Goal: Task Accomplishment & Management: Use online tool/utility

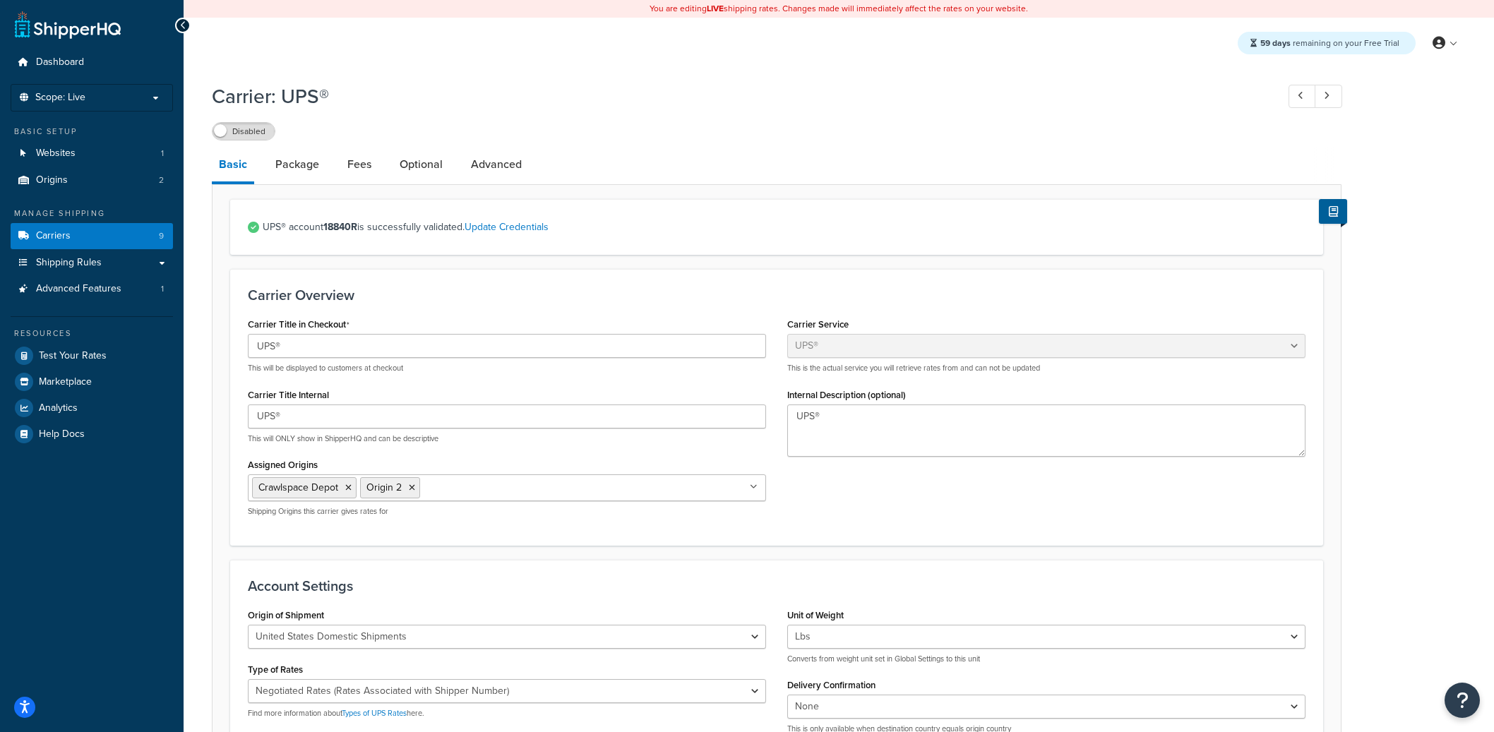
select select "ups"
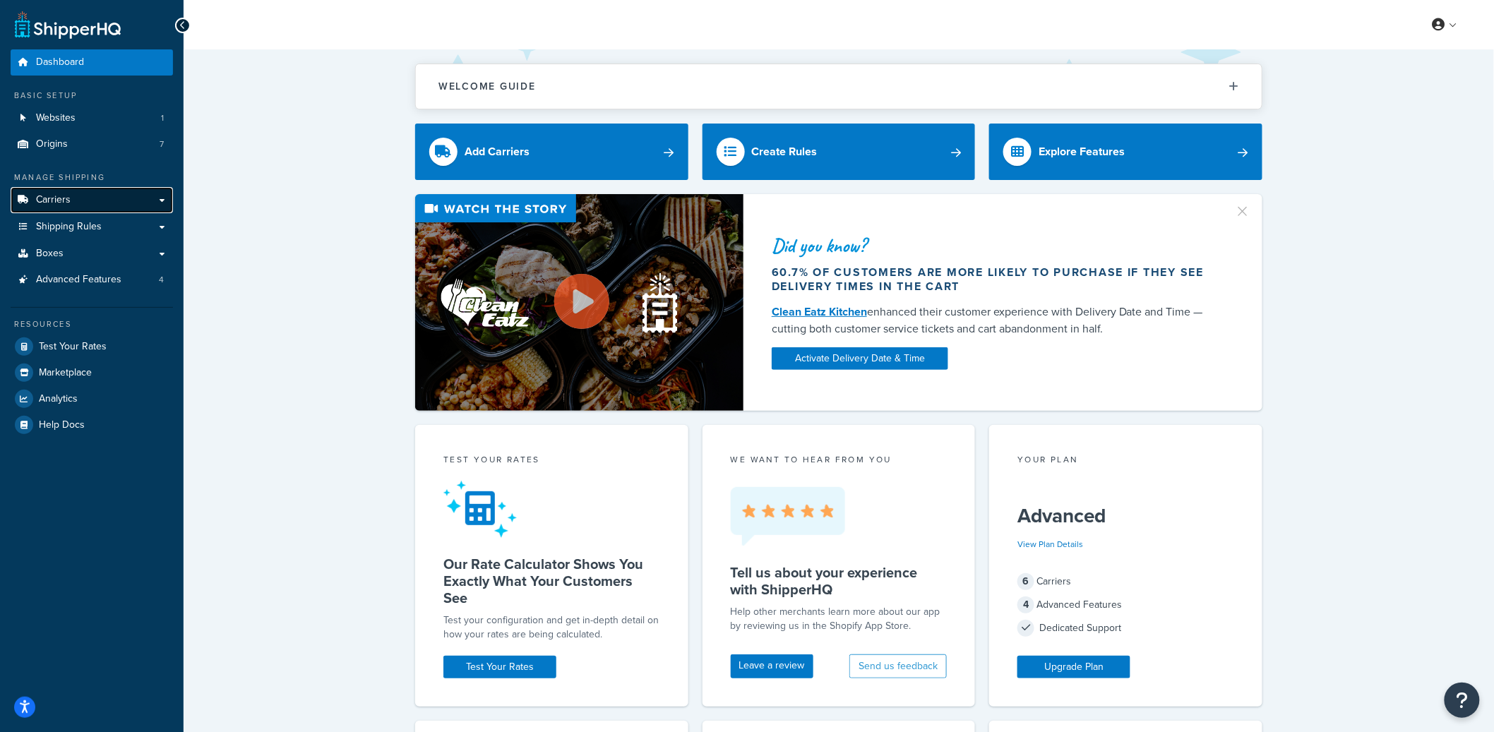
click at [126, 200] on link "Carriers" at bounding box center [92, 200] width 162 height 26
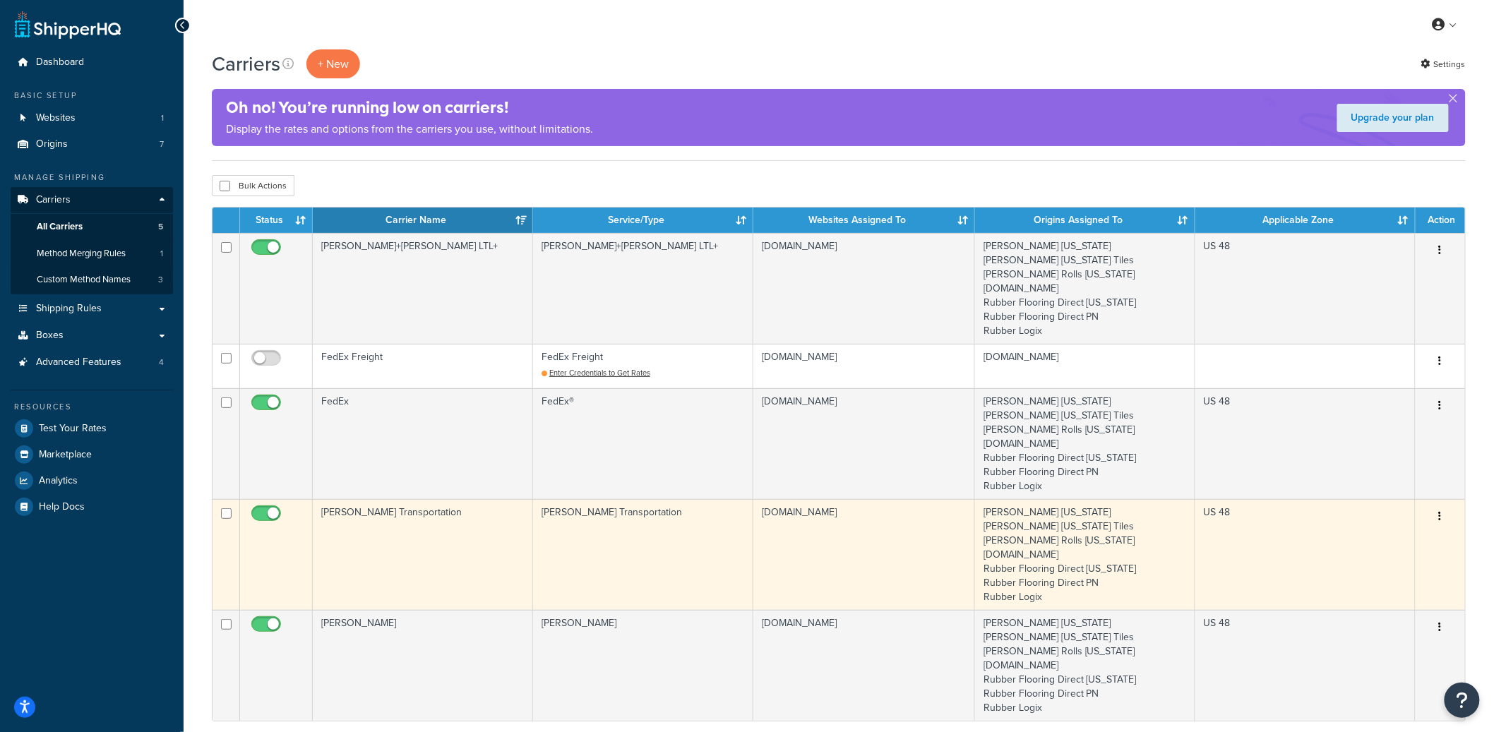
click at [1445, 516] on button "button" at bounding box center [1440, 516] width 20 height 23
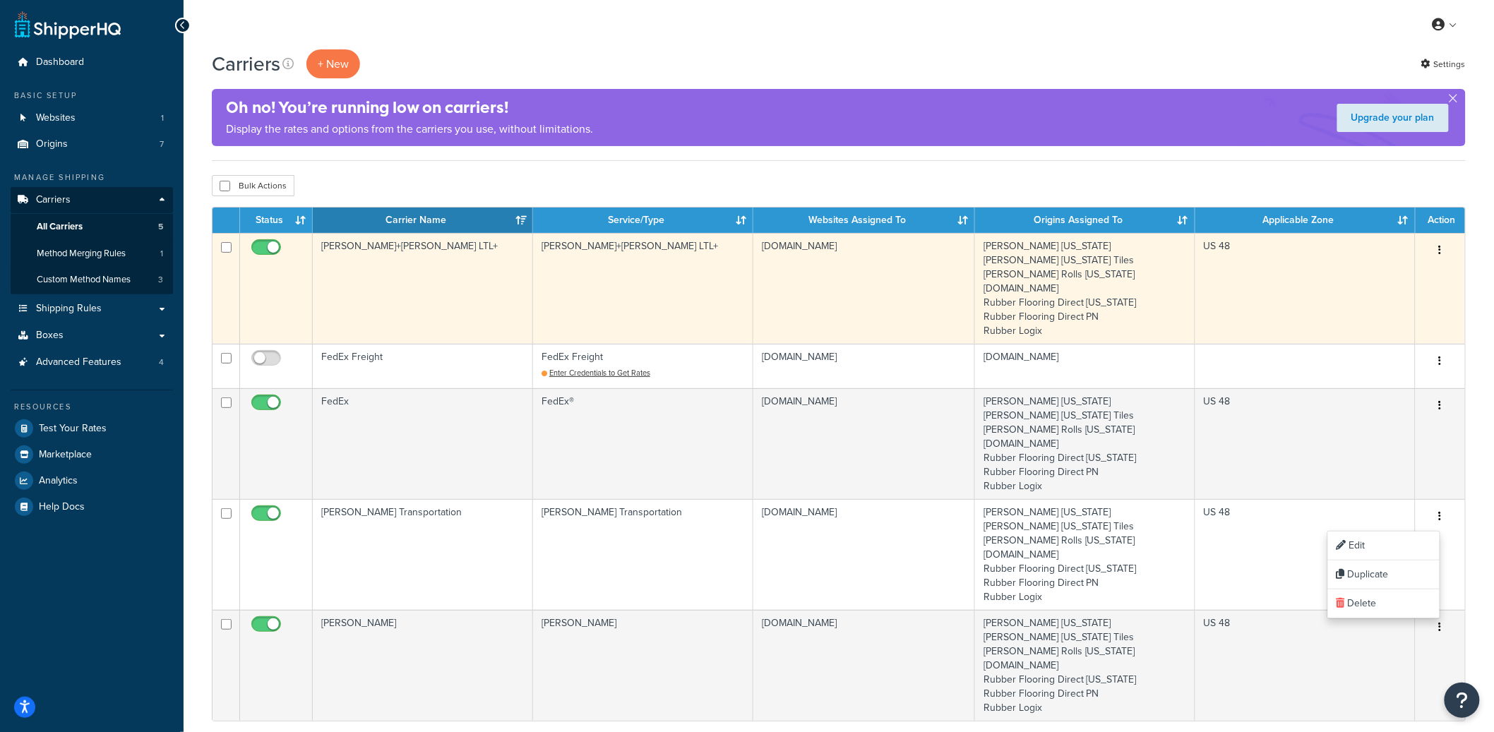
click at [1441, 247] on icon "button" at bounding box center [1440, 250] width 3 height 10
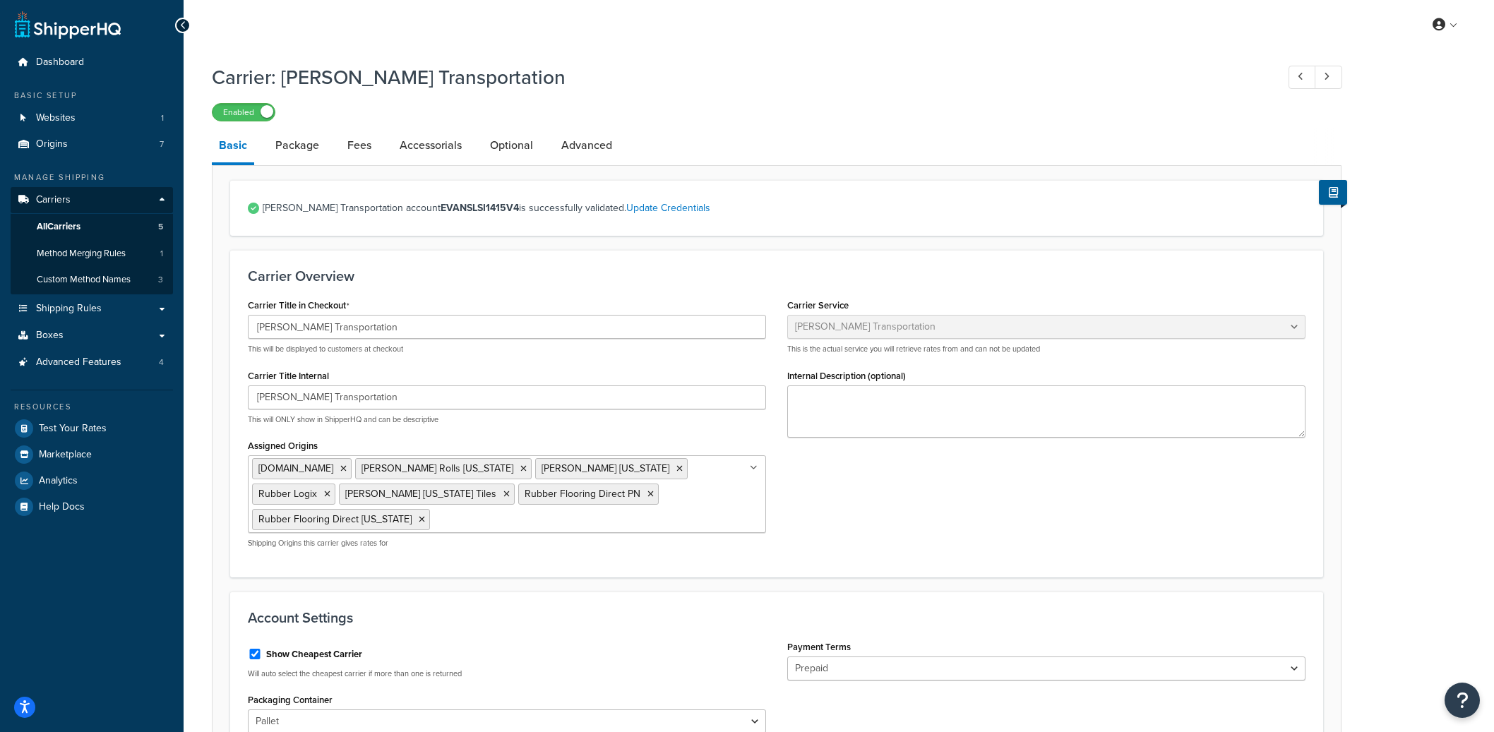
select select "evansFreight"
select select "PLT"
click at [302, 325] on input "[PERSON_NAME] Transportation" at bounding box center [507, 327] width 518 height 24
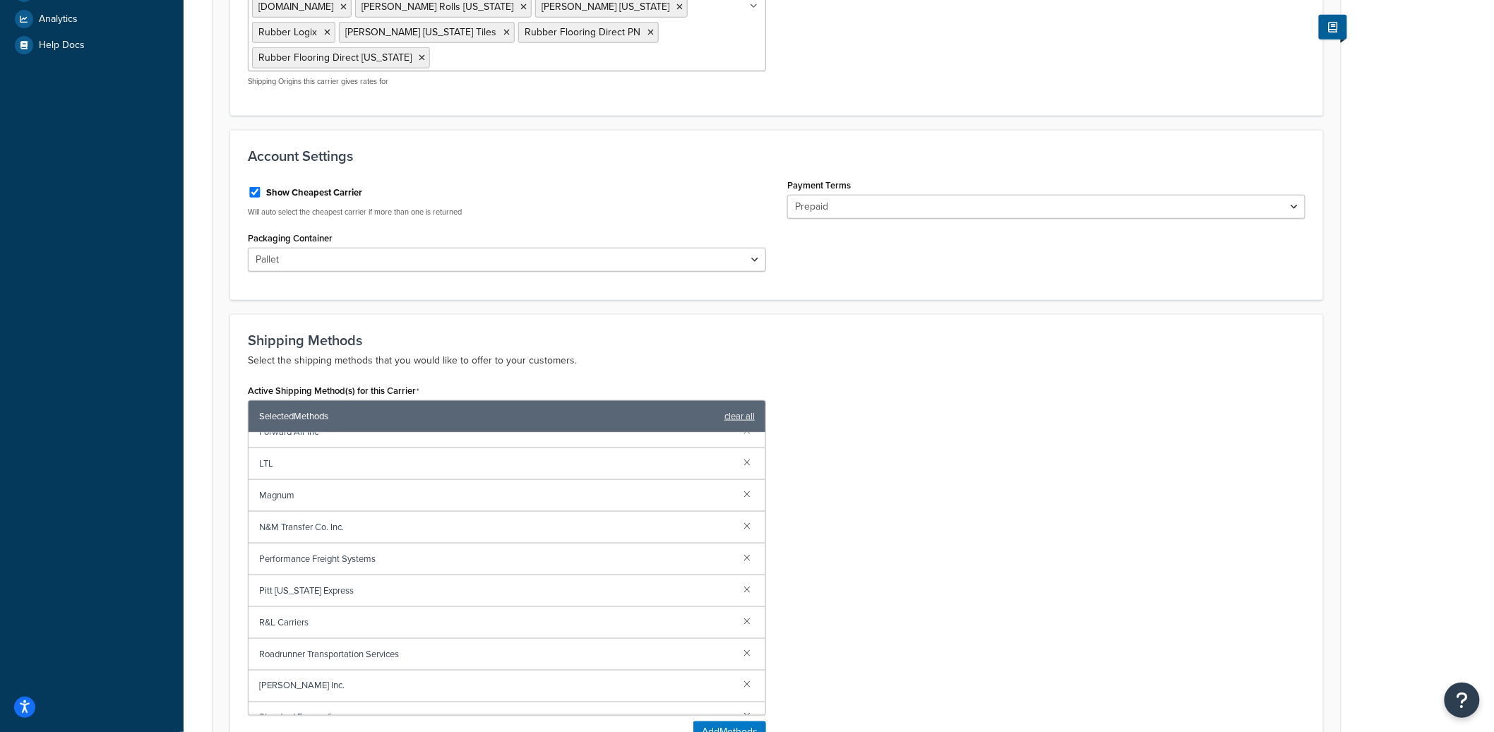
scroll to position [276, 0]
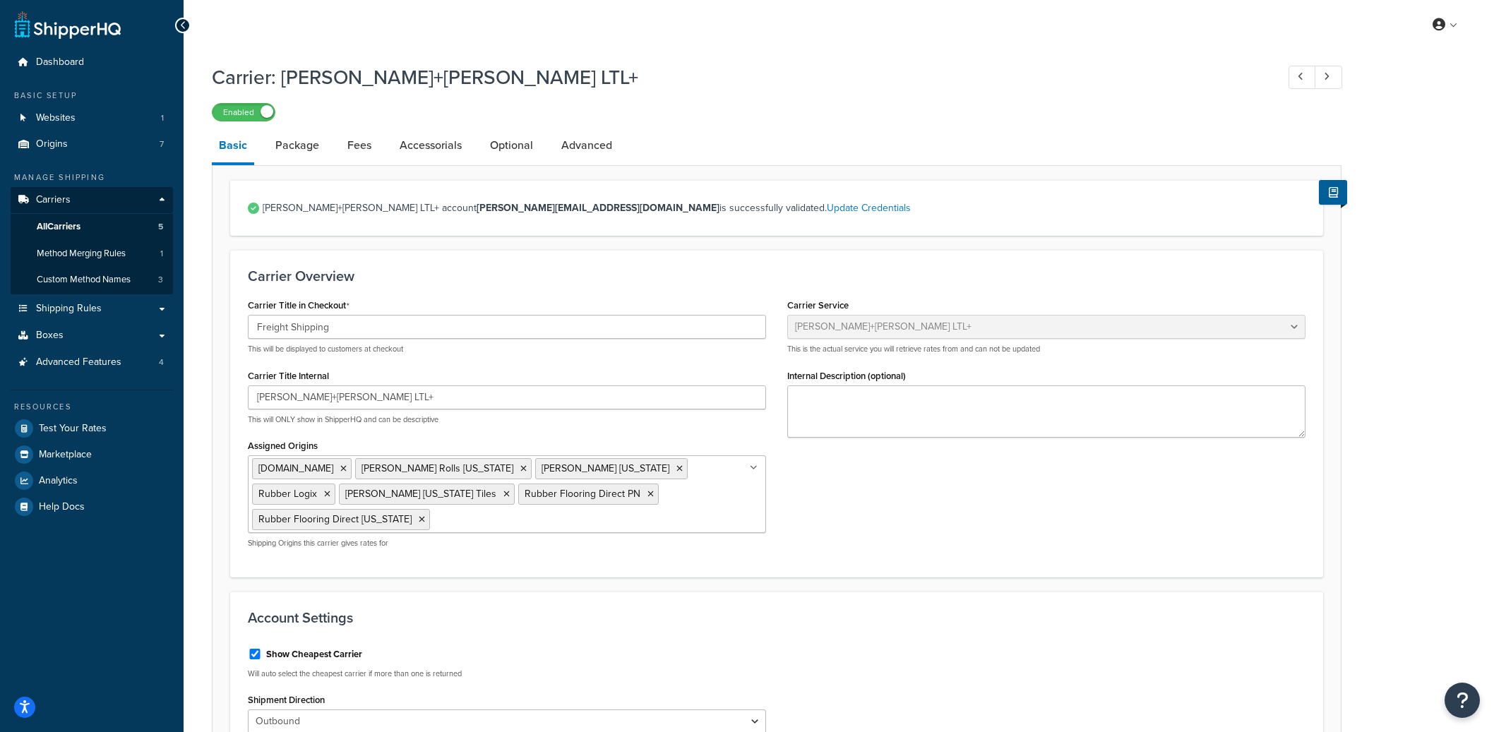
select select "reTransFreight"
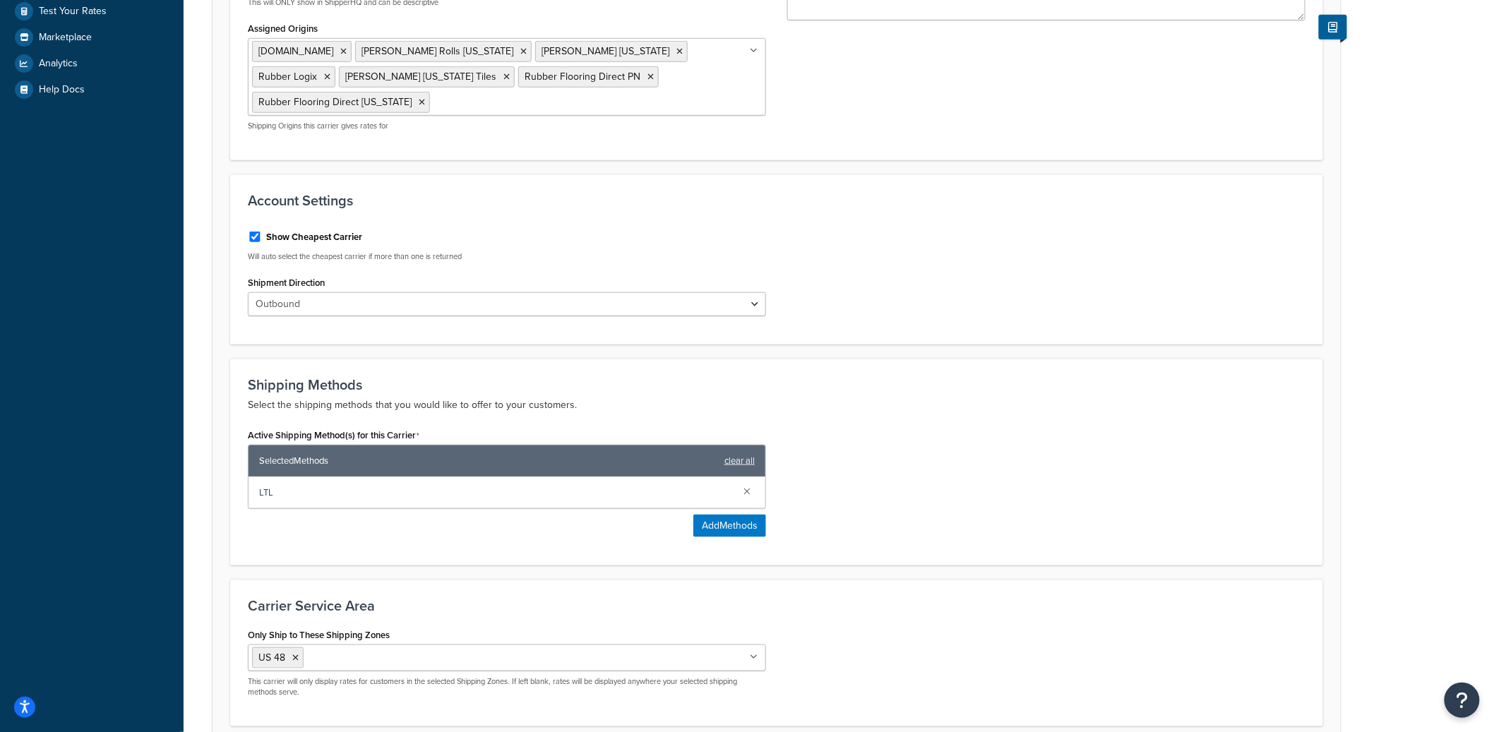
scroll to position [446, 0]
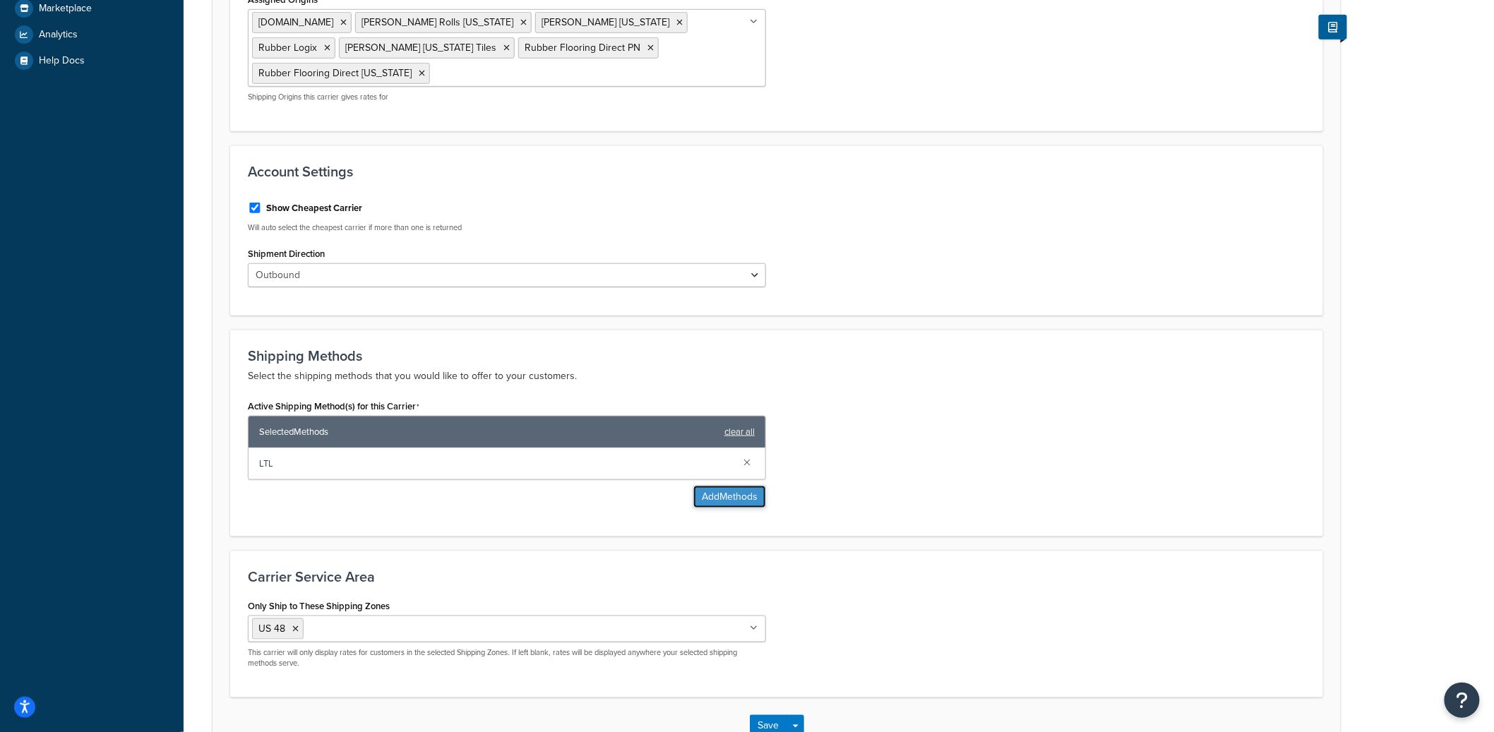
click at [721, 486] on button "Add Methods" at bounding box center [729, 497] width 73 height 23
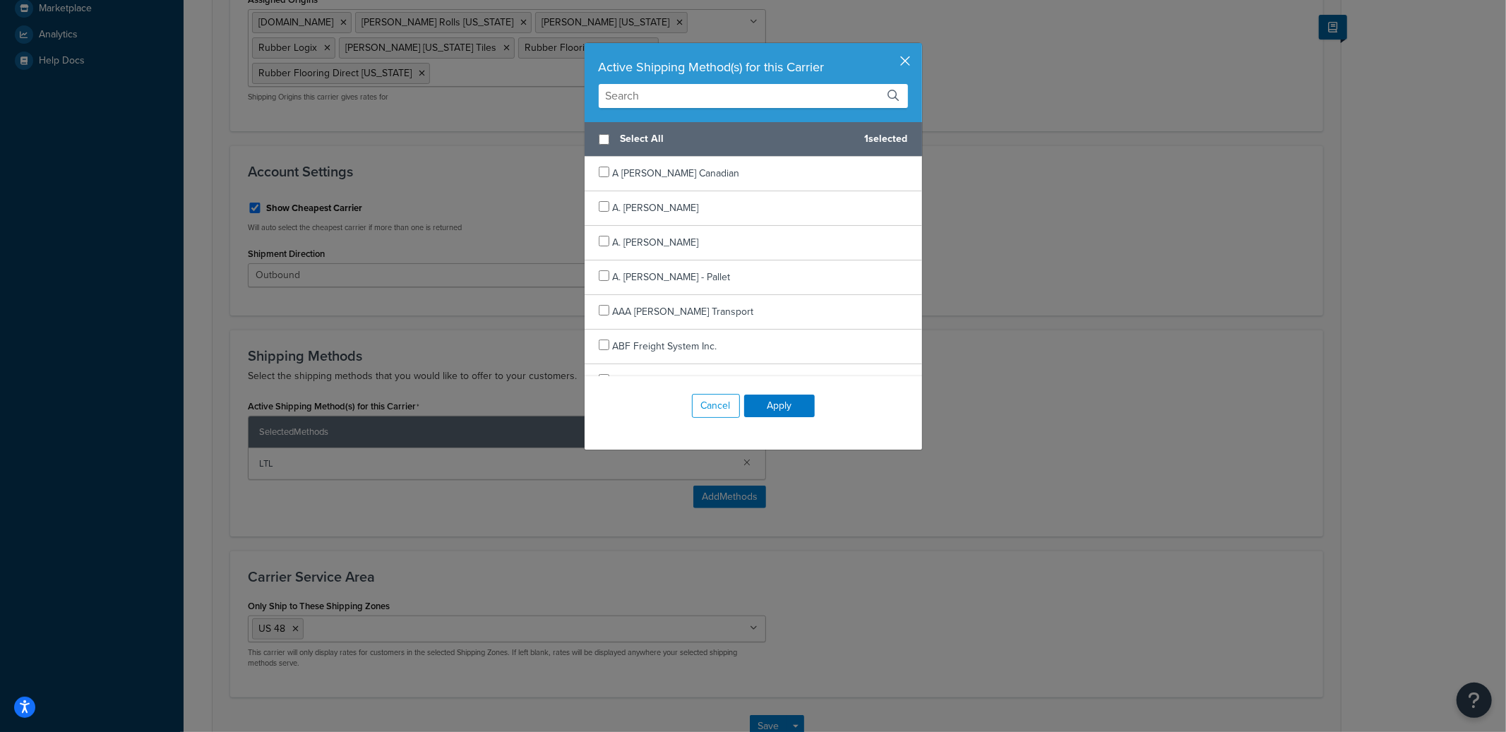
click at [918, 47] on button "button" at bounding box center [920, 45] width 4 height 4
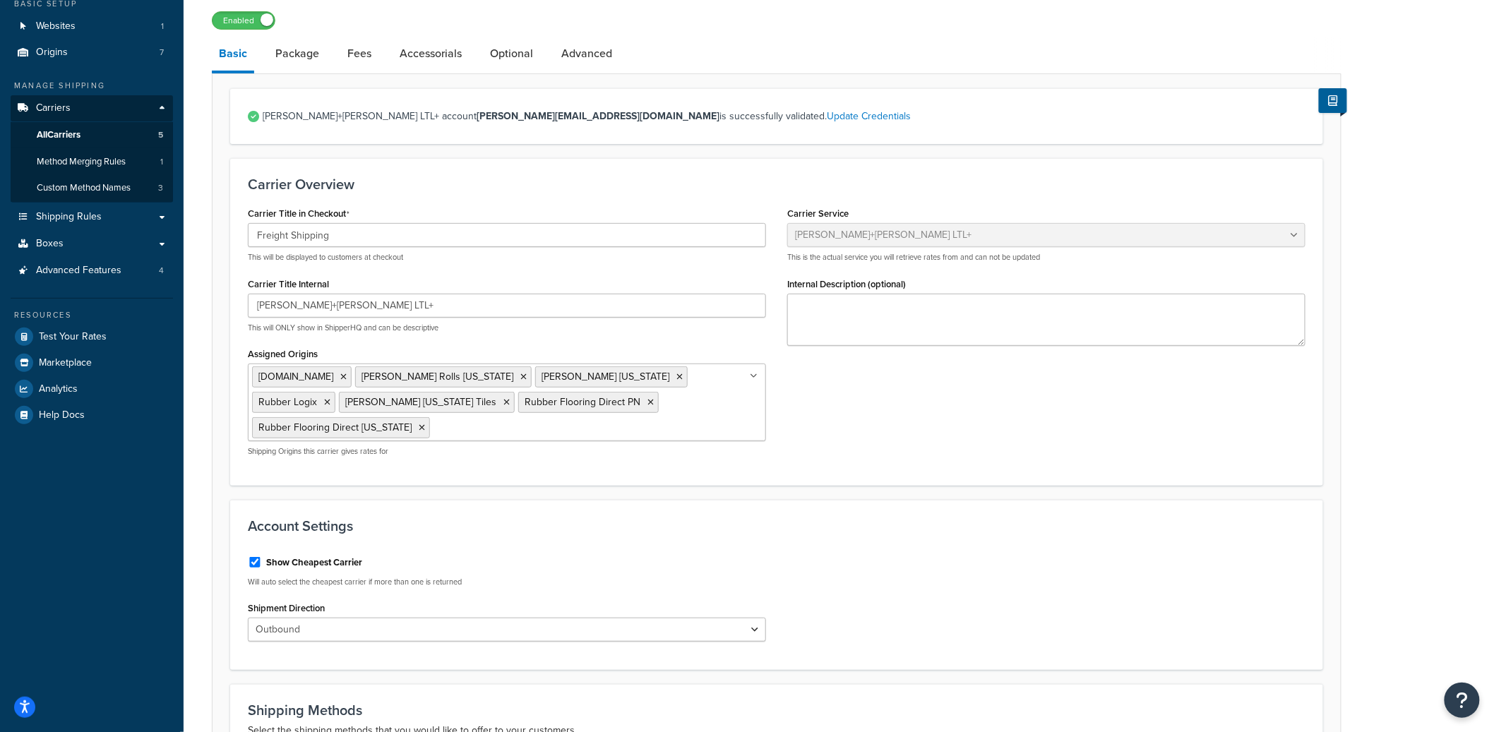
scroll to position [0, 0]
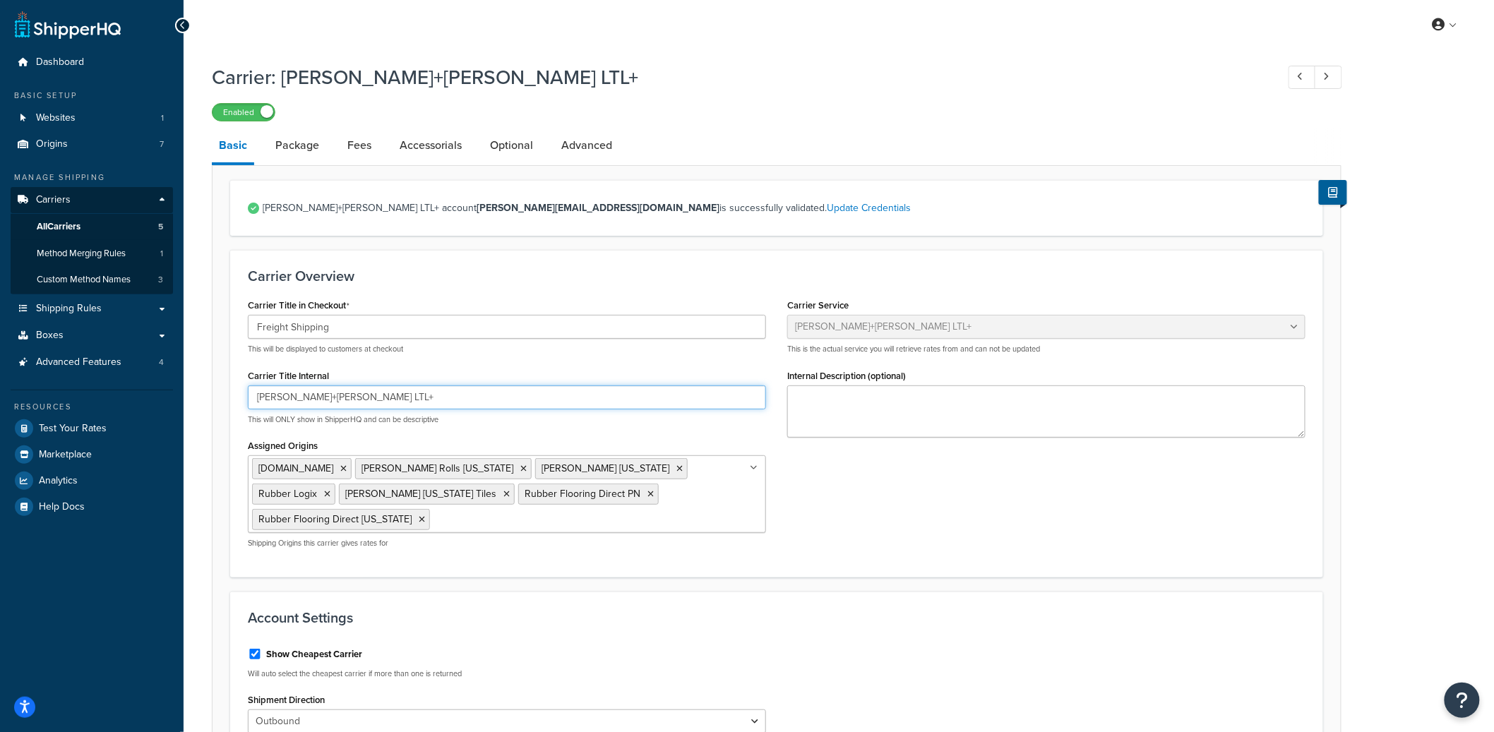
click at [301, 396] on input "[PERSON_NAME]+[PERSON_NAME] LTL+" at bounding box center [507, 397] width 518 height 24
click at [301, 396] on input "Kuehne+Nagel LTL+" at bounding box center [507, 397] width 518 height 24
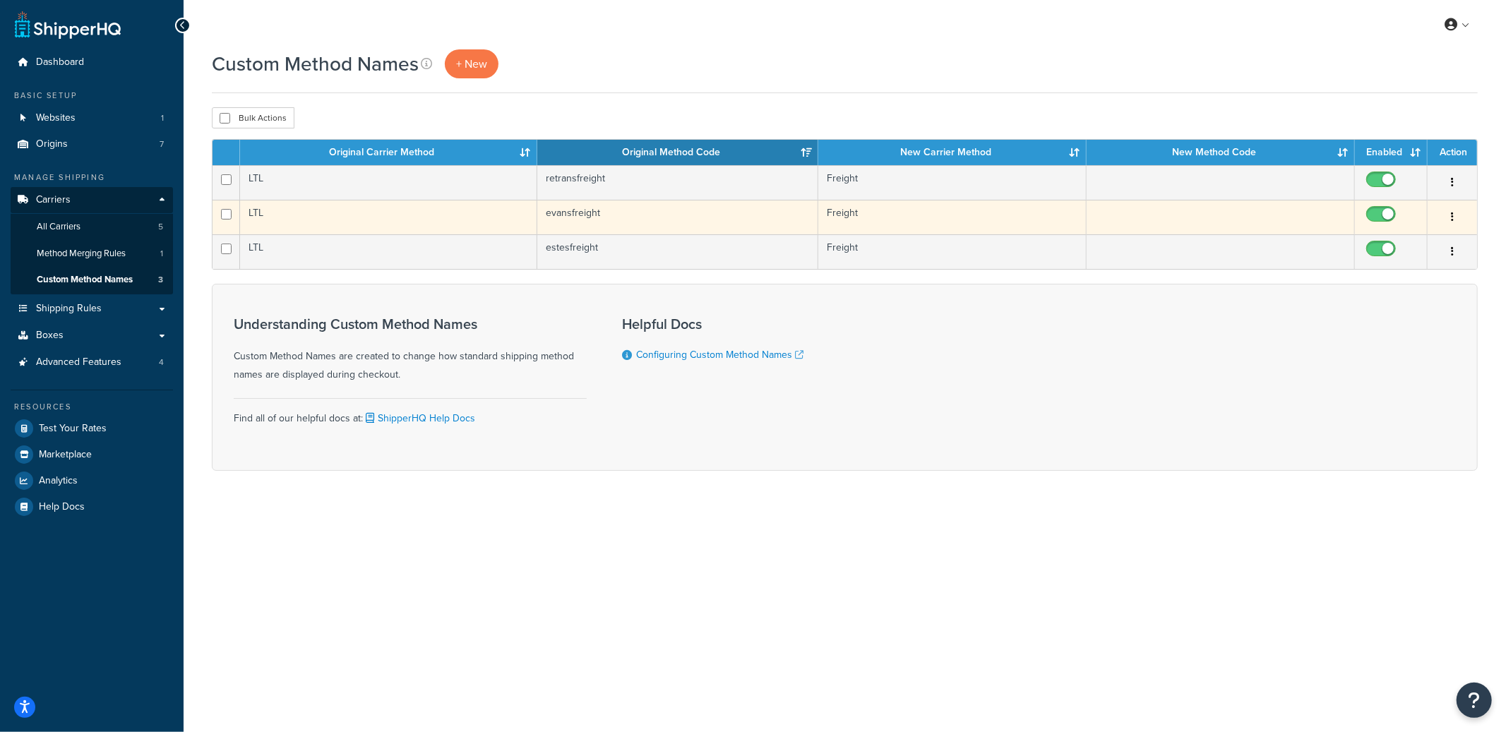
click at [687, 215] on td "evansfreight" at bounding box center [677, 217] width 281 height 35
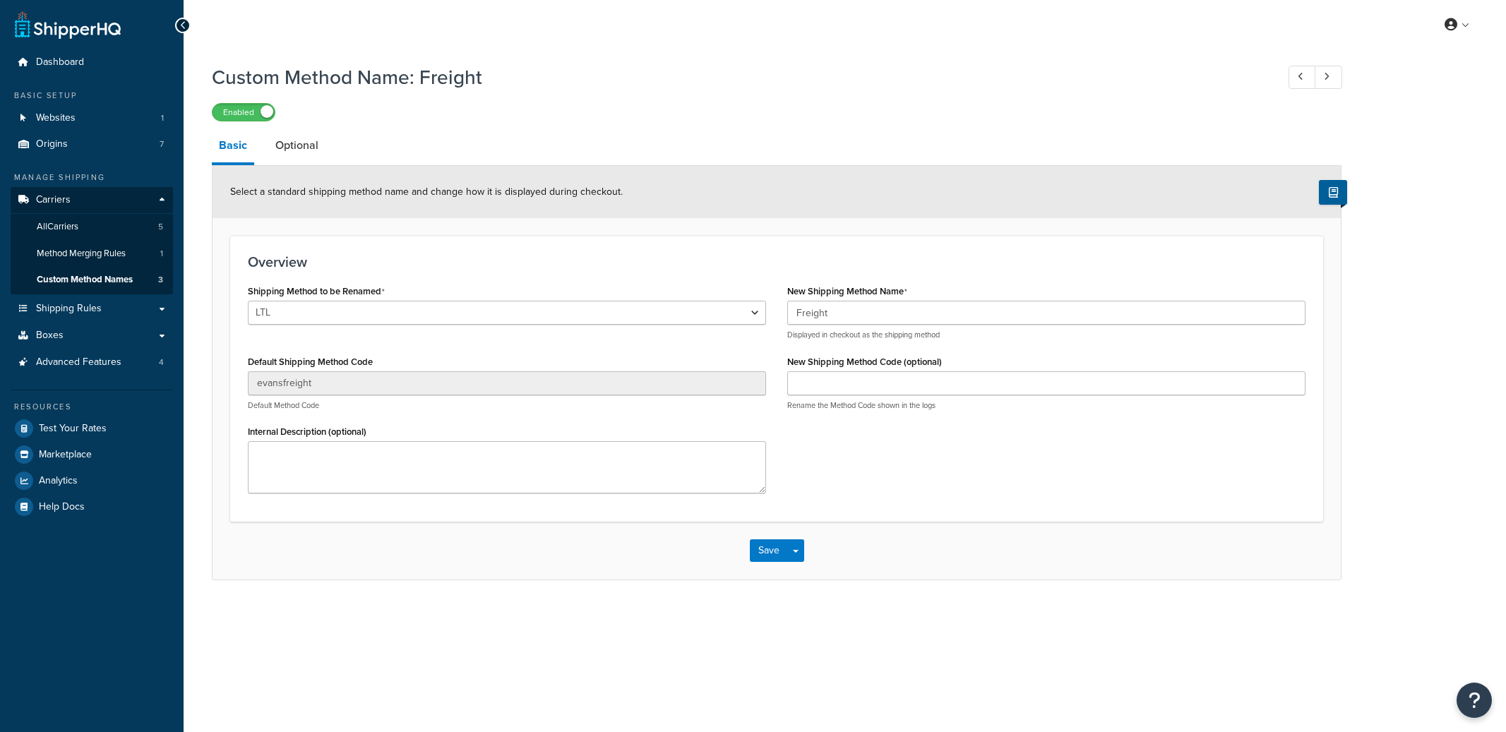
select select "709090"
click at [645, 313] on select "LTL LTL Cross Country Freight Solutions XPO Logistics Central Transport Interna…" at bounding box center [507, 313] width 518 height 24
click at [248, 301] on select "LTL LTL Cross Country Freight Solutions XPO Logistics Central Transport Interna…" at bounding box center [507, 313] width 518 height 24
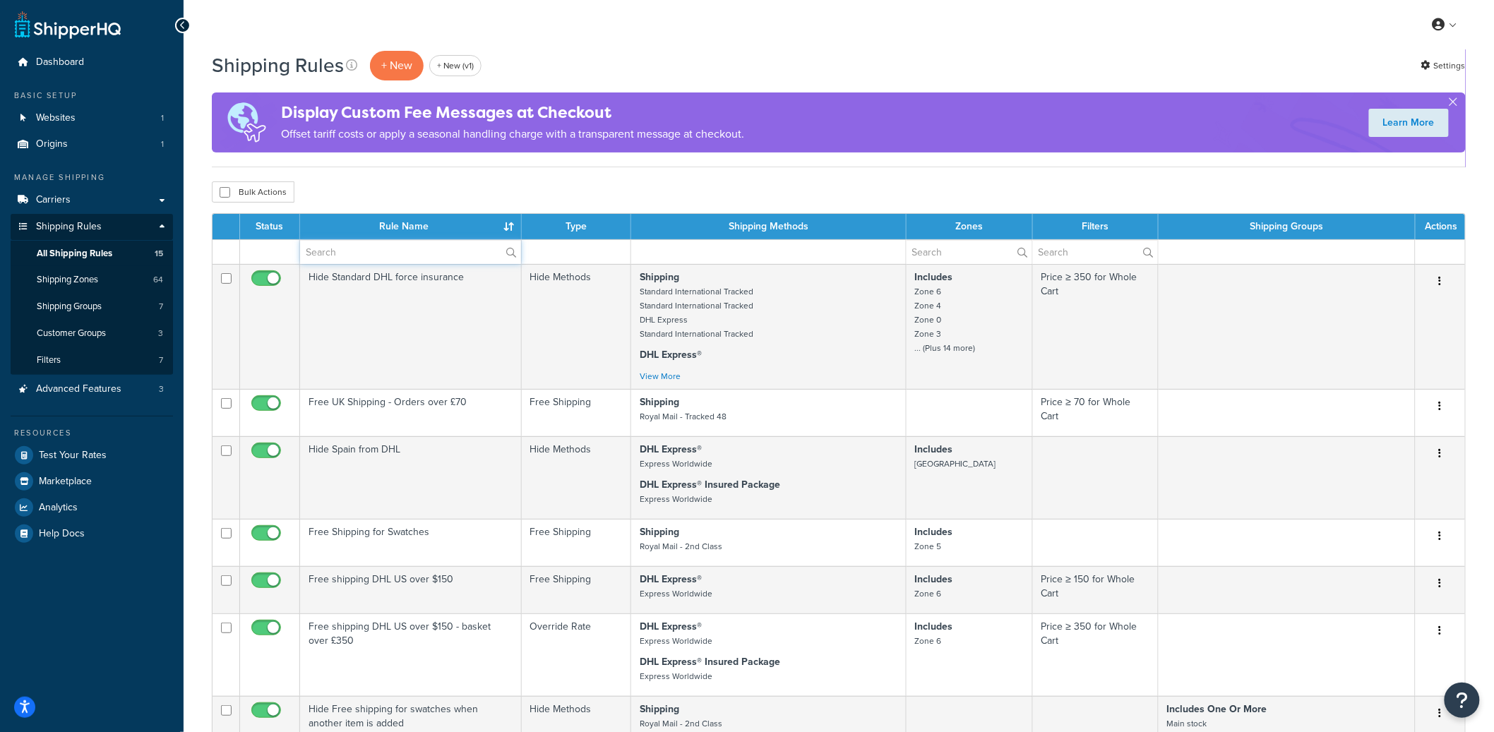
click at [356, 256] on input "text" at bounding box center [410, 252] width 221 height 24
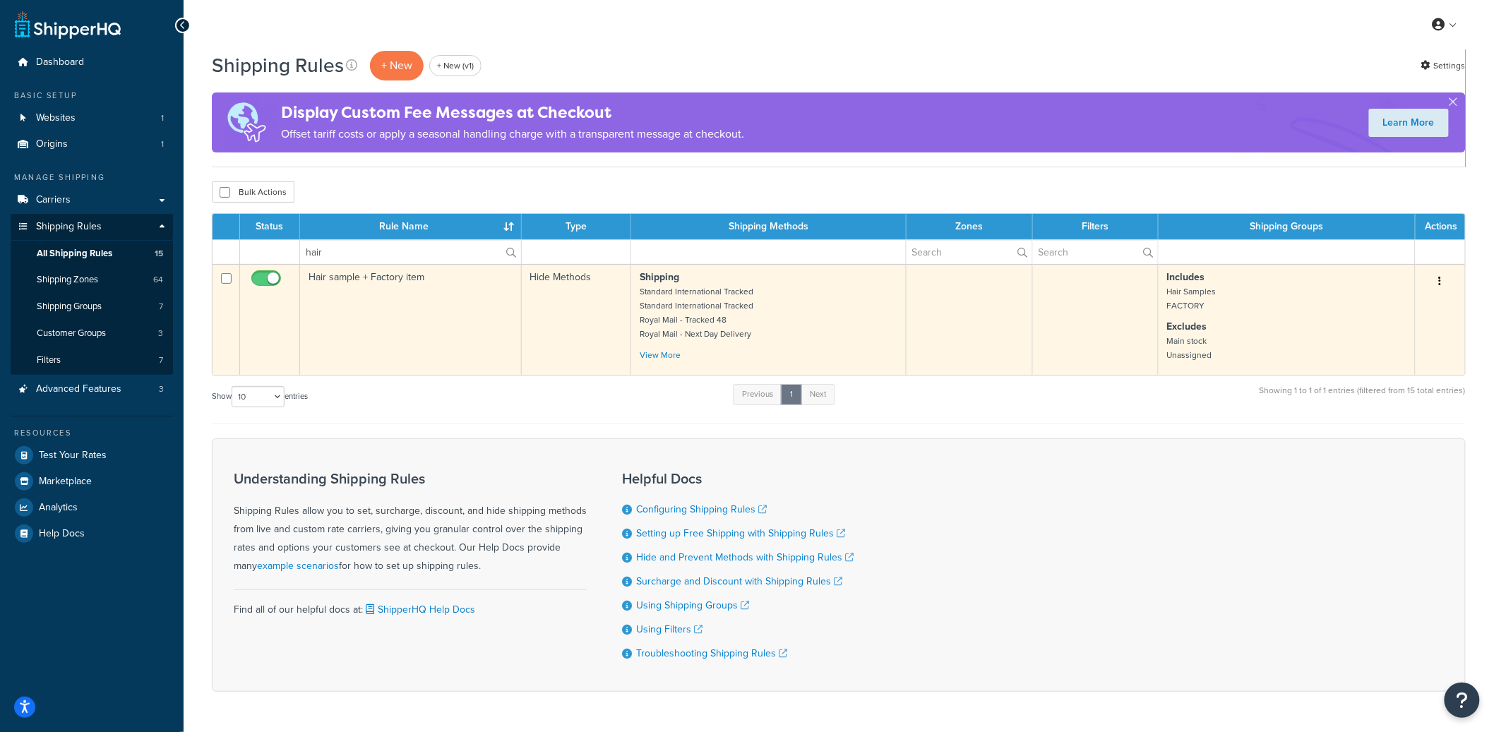
click at [1446, 283] on button "button" at bounding box center [1440, 281] width 20 height 23
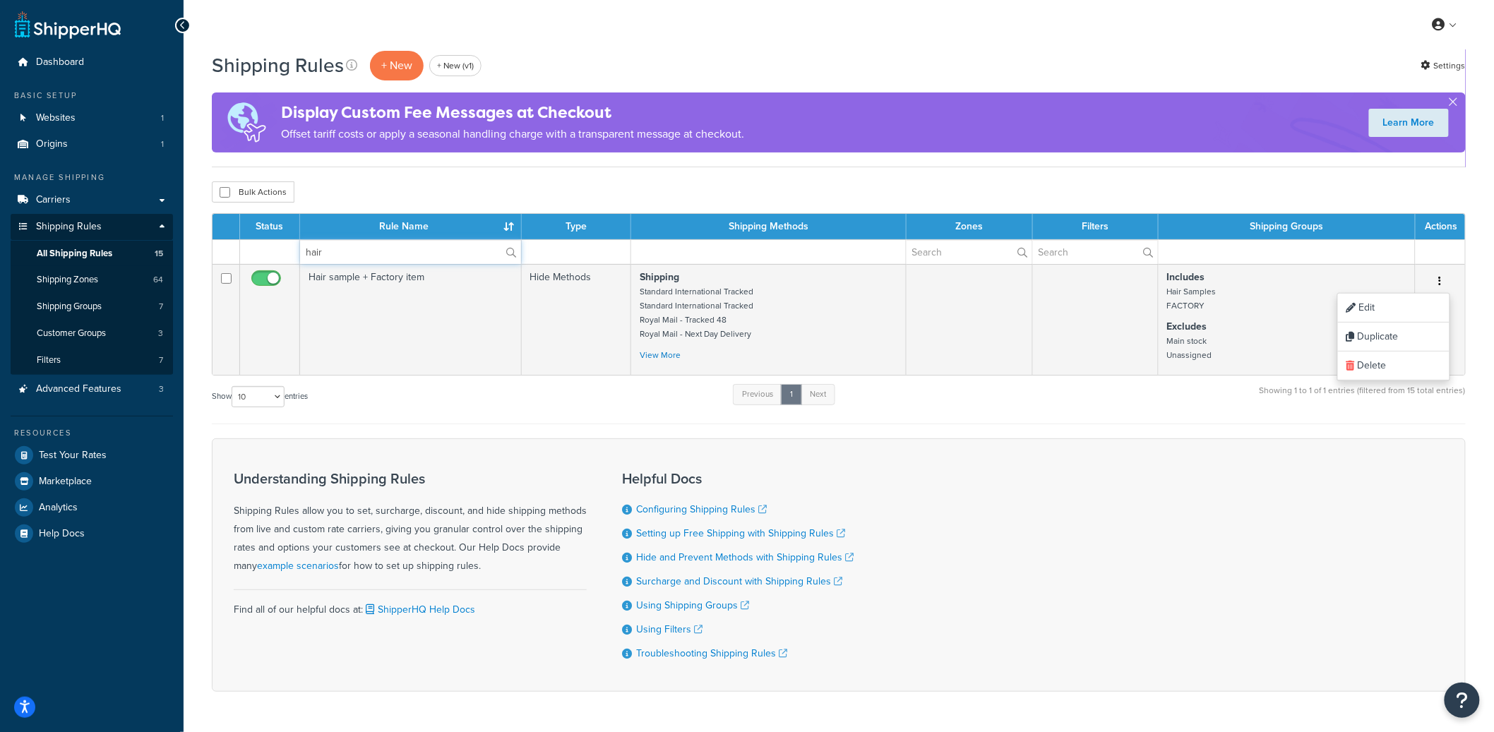
click at [337, 253] on input "hair" at bounding box center [410, 252] width 221 height 24
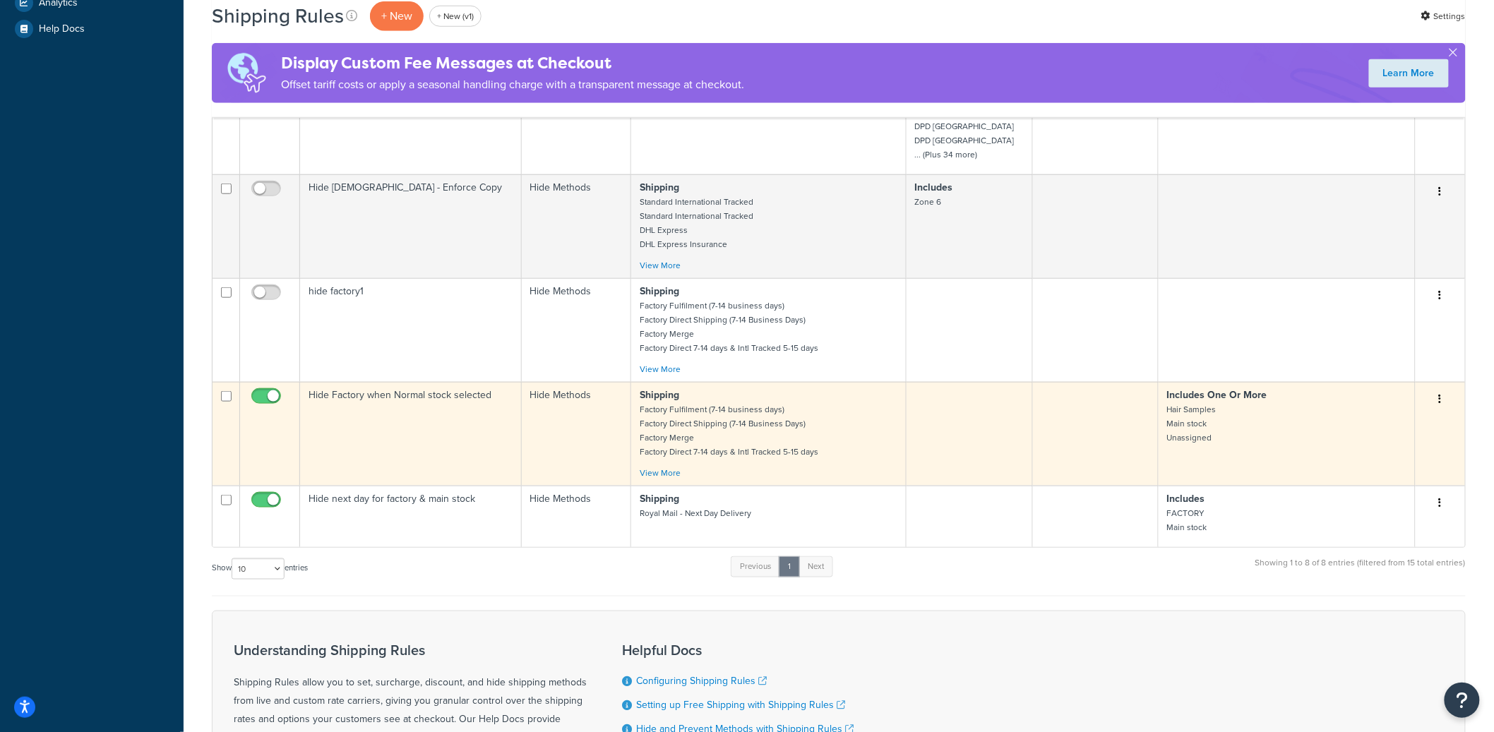
scroll to position [510, 0]
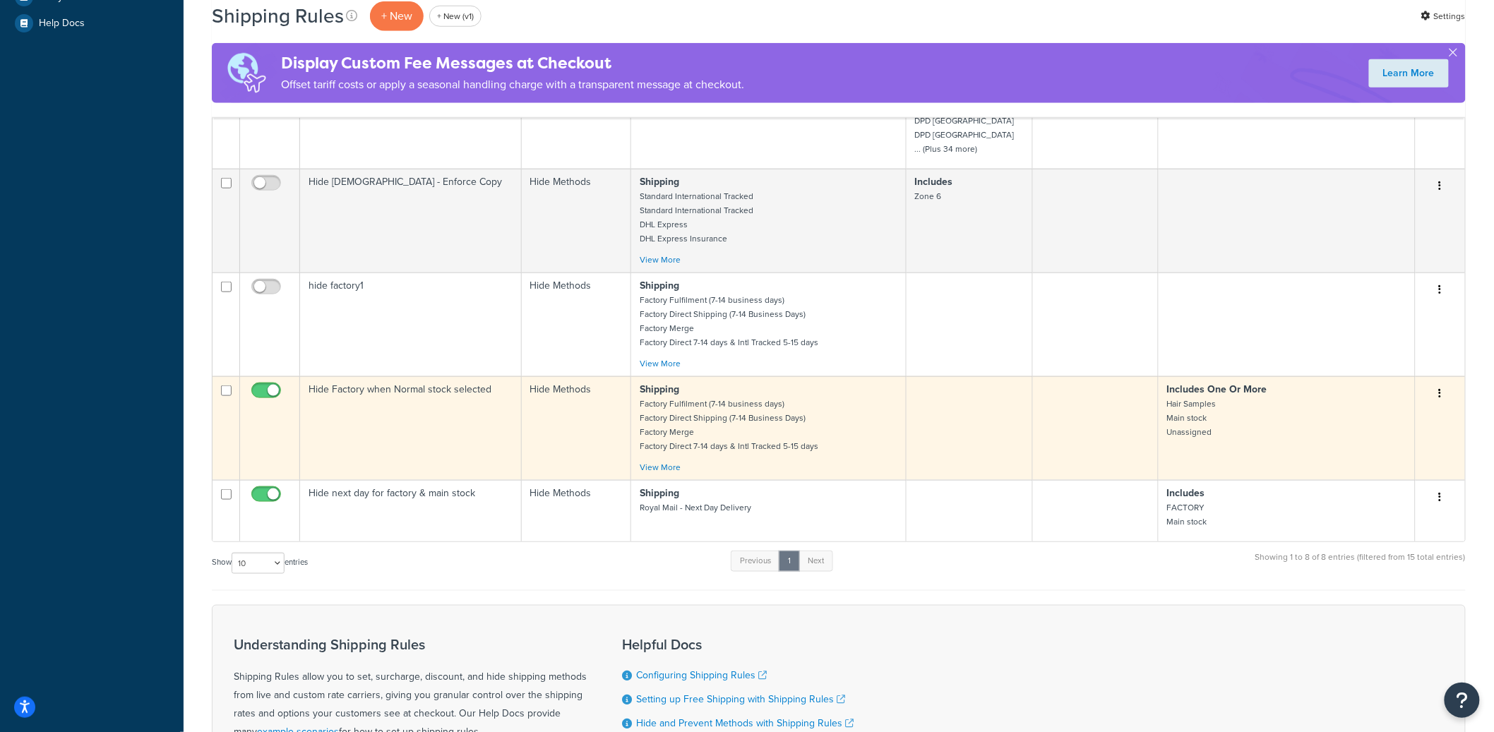
type input "hide"
click at [1443, 402] on button "button" at bounding box center [1440, 394] width 20 height 23
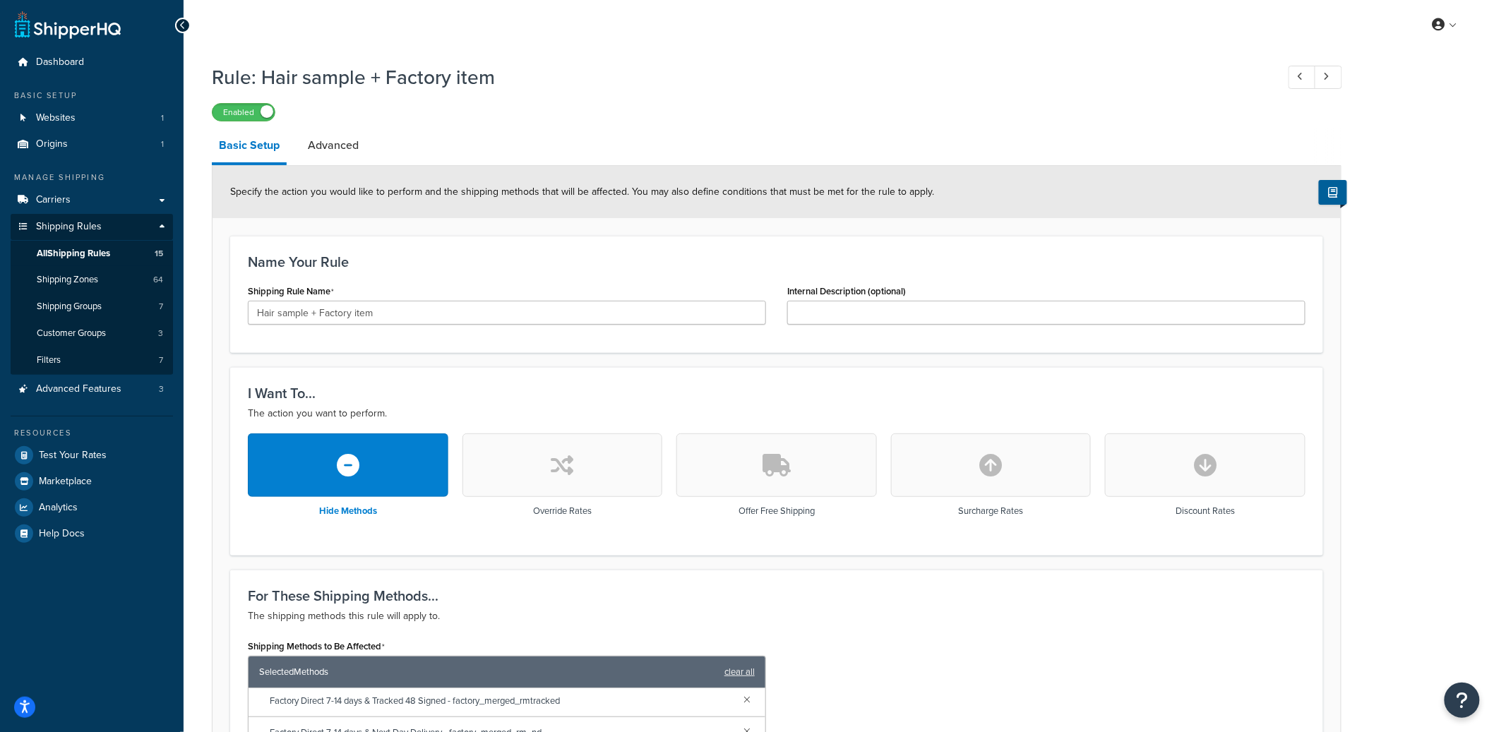
click at [349, 155] on link "Advanced" at bounding box center [333, 145] width 65 height 34
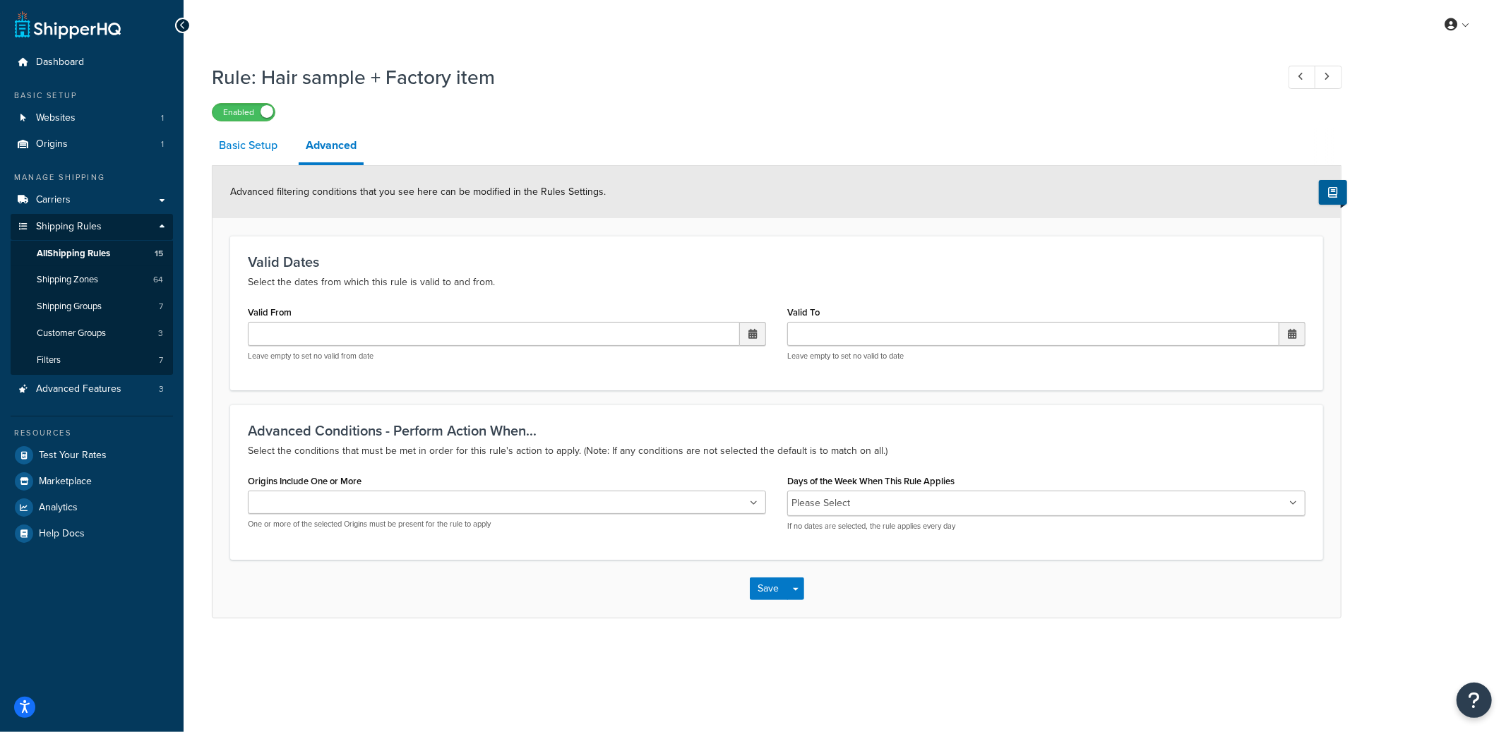
click at [239, 150] on link "Basic Setup" at bounding box center [248, 145] width 73 height 34
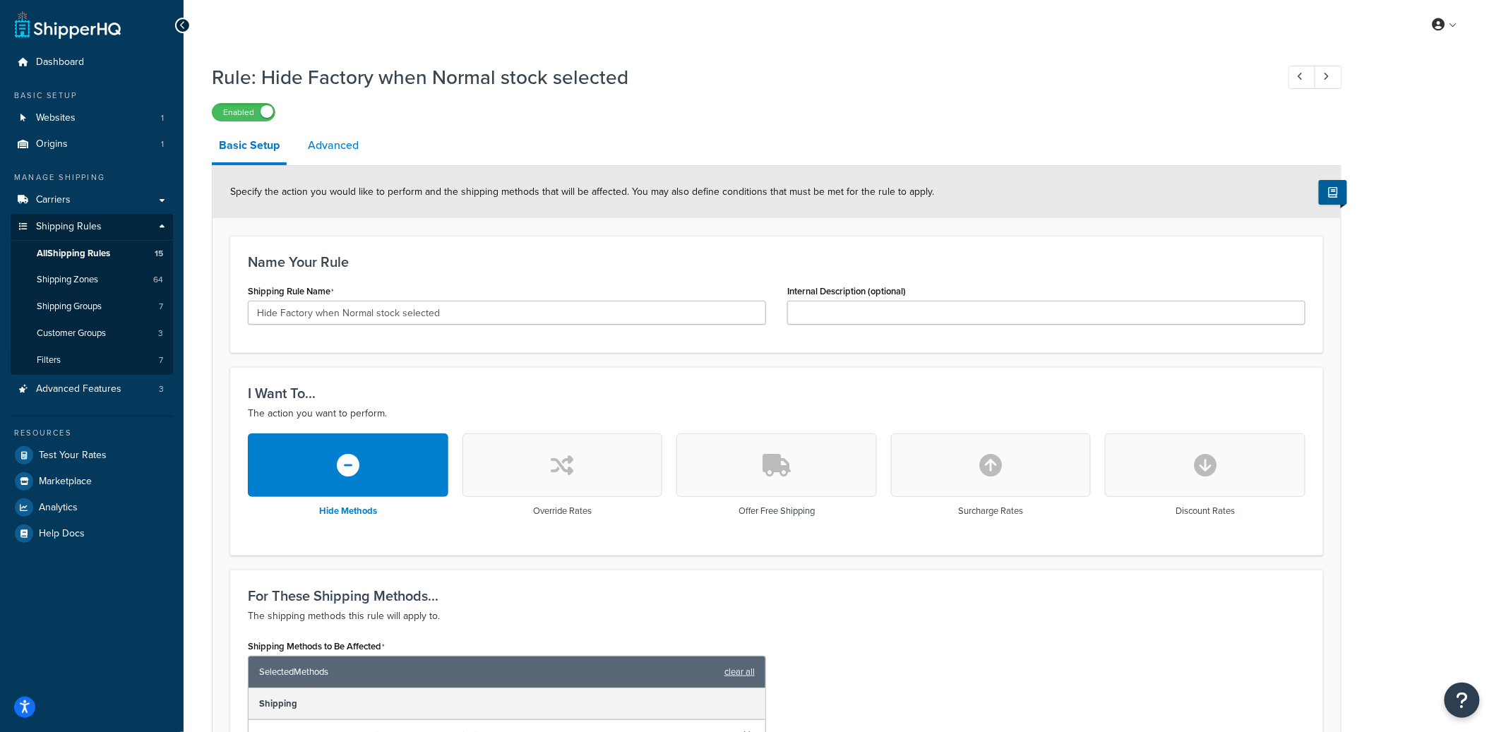
click at [332, 154] on link "Advanced" at bounding box center [333, 145] width 65 height 34
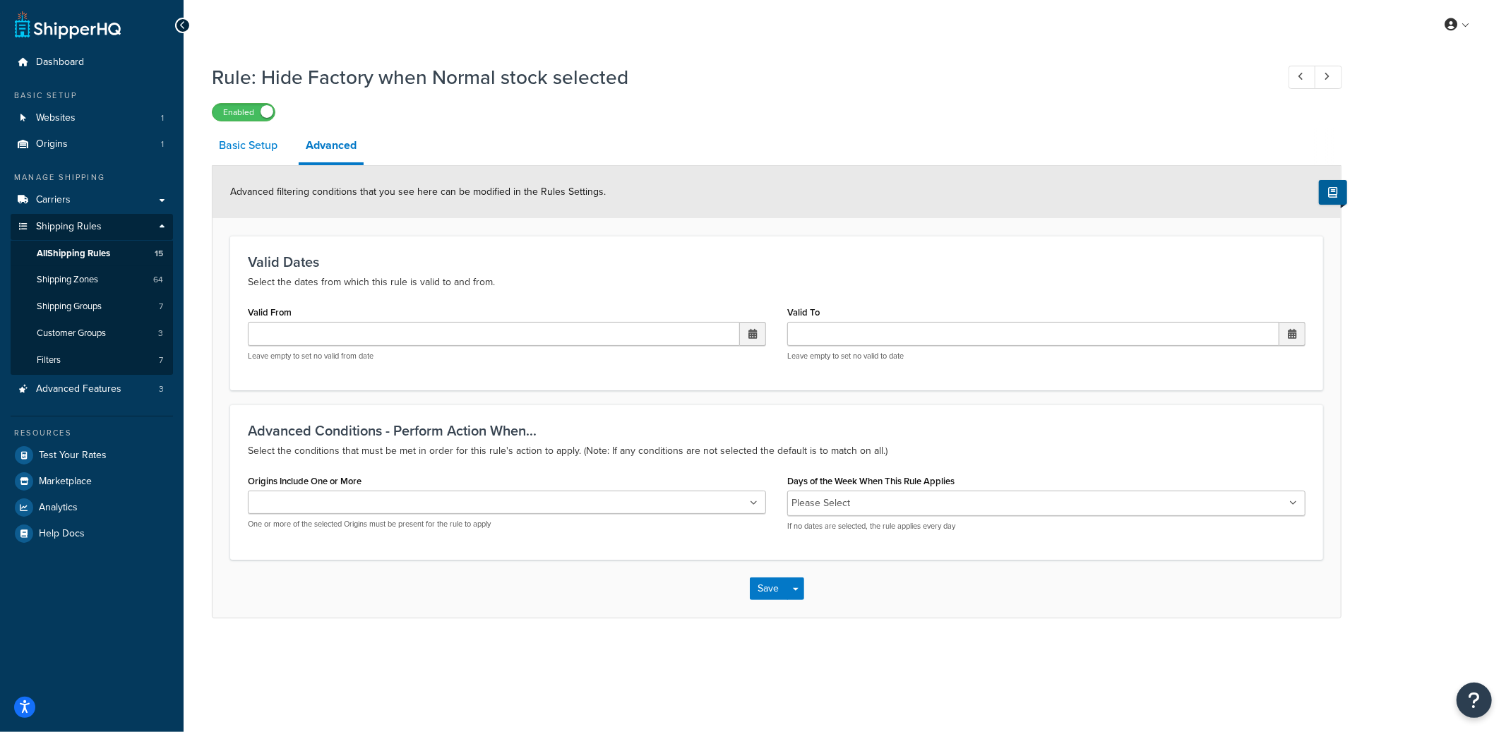
click at [256, 156] on link "Basic Setup" at bounding box center [248, 145] width 73 height 34
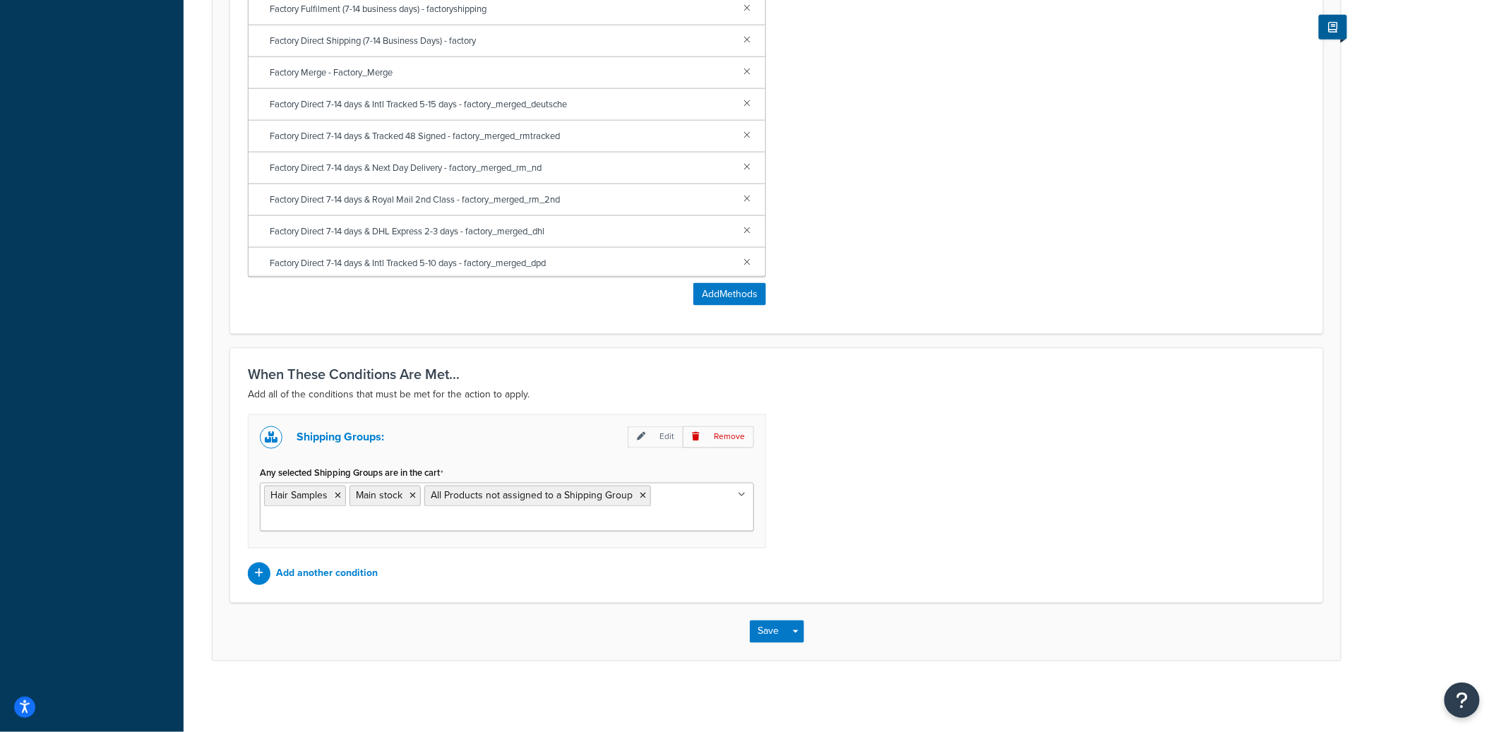
scroll to position [66, 0]
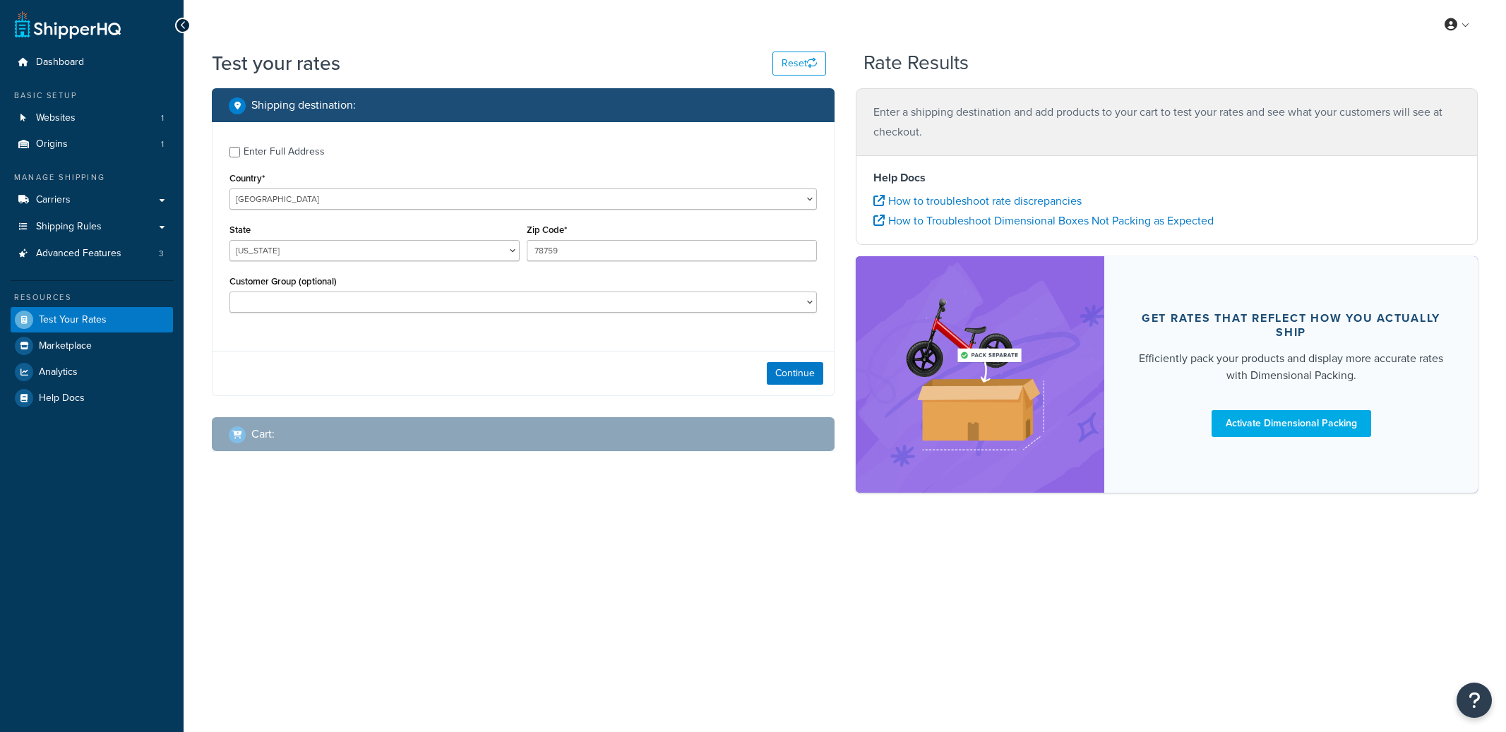
select select "[GEOGRAPHIC_DATA]"
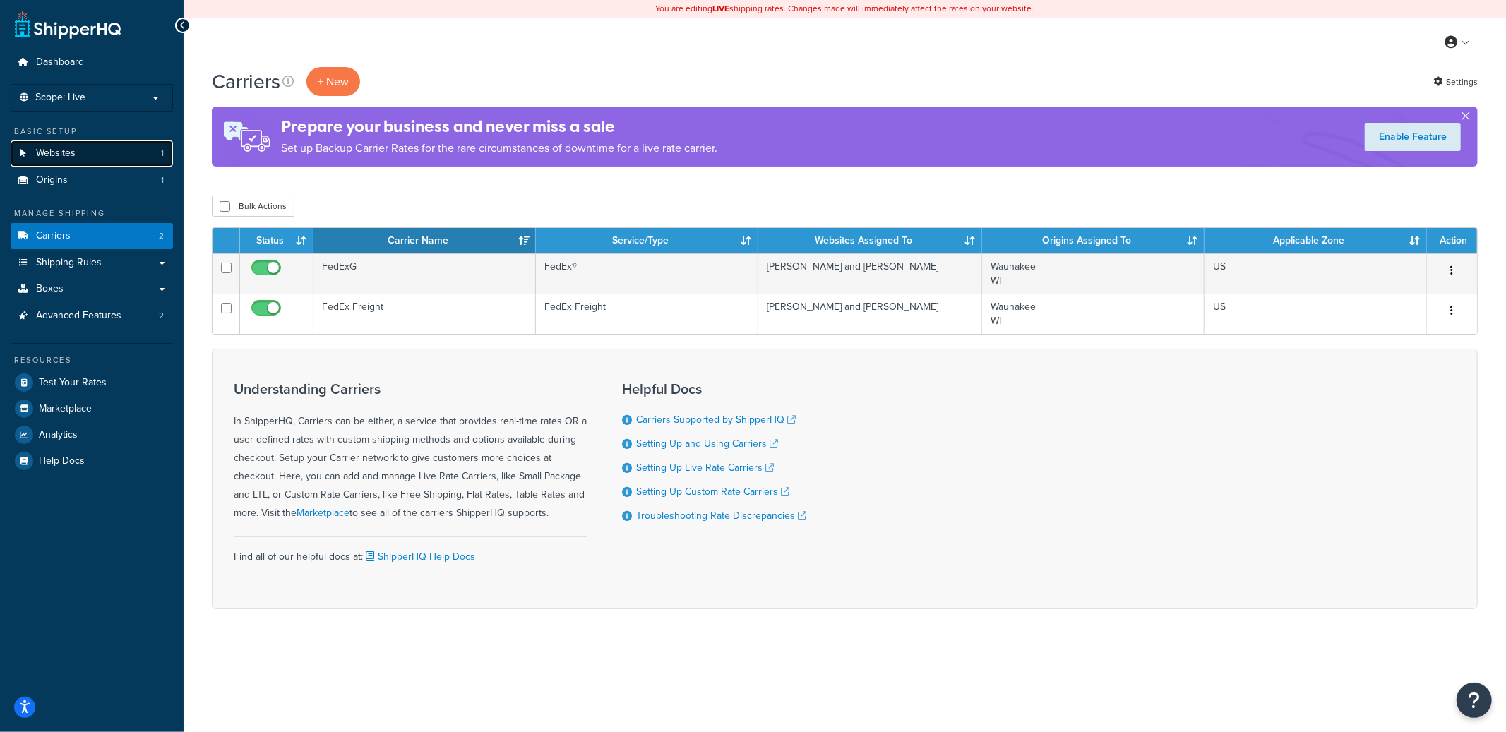
click at [113, 154] on link "Websites 1" at bounding box center [92, 153] width 162 height 26
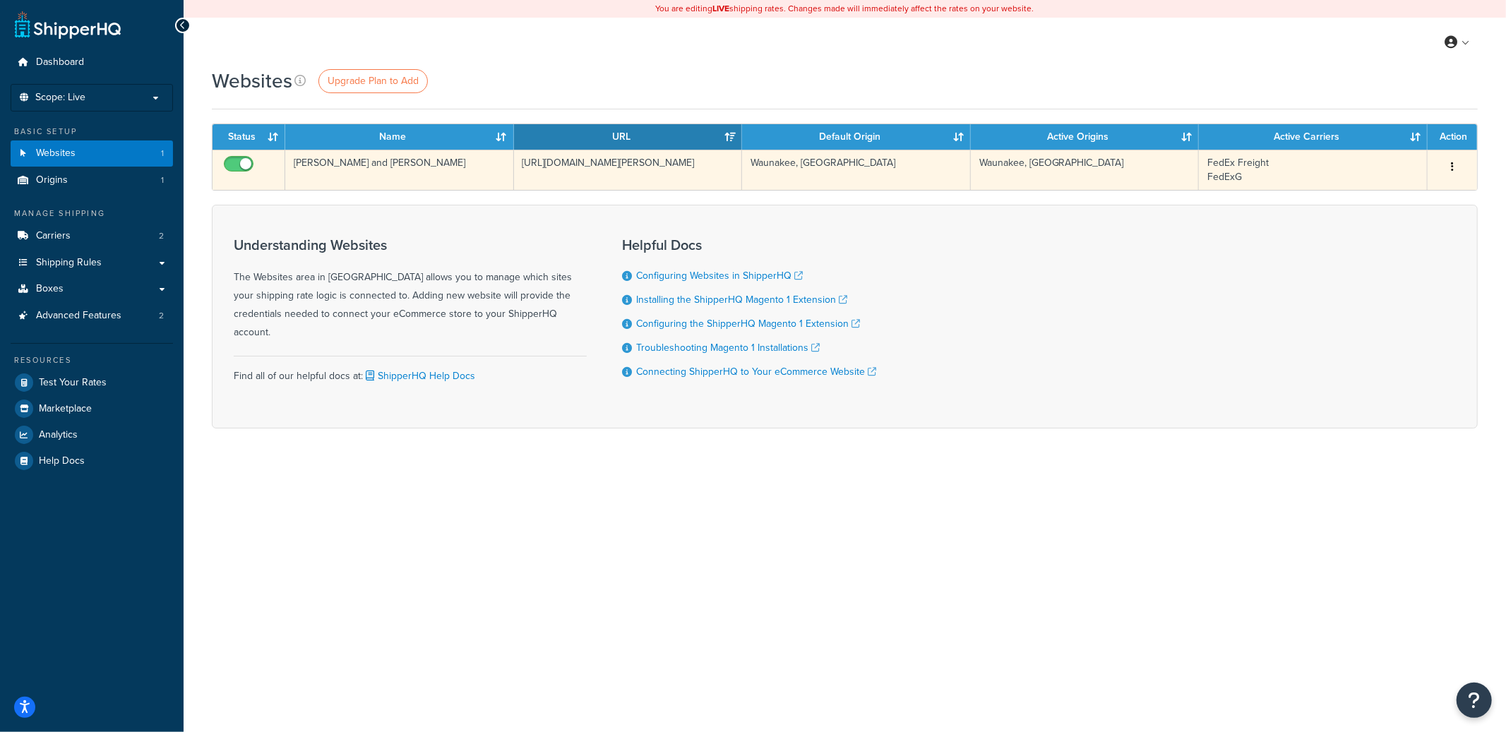
click at [315, 156] on td "[PERSON_NAME] and [PERSON_NAME]" at bounding box center [399, 170] width 229 height 40
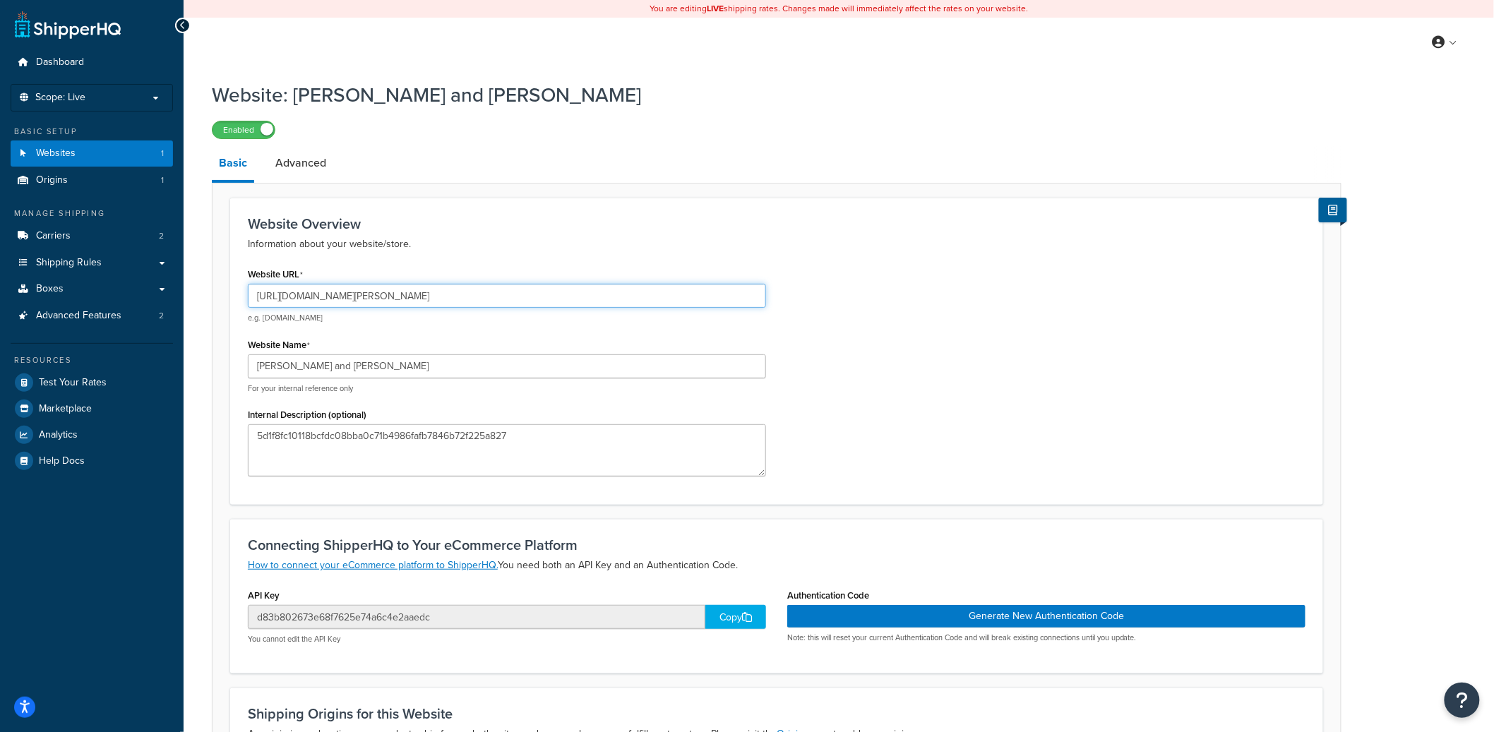
drag, startPoint x: 395, startPoint y: 297, endPoint x: 311, endPoint y: 299, distance: 83.3
click at [311, 299] on input "[URL][DOMAIN_NAME][PERSON_NAME]" at bounding box center [507, 296] width 518 height 24
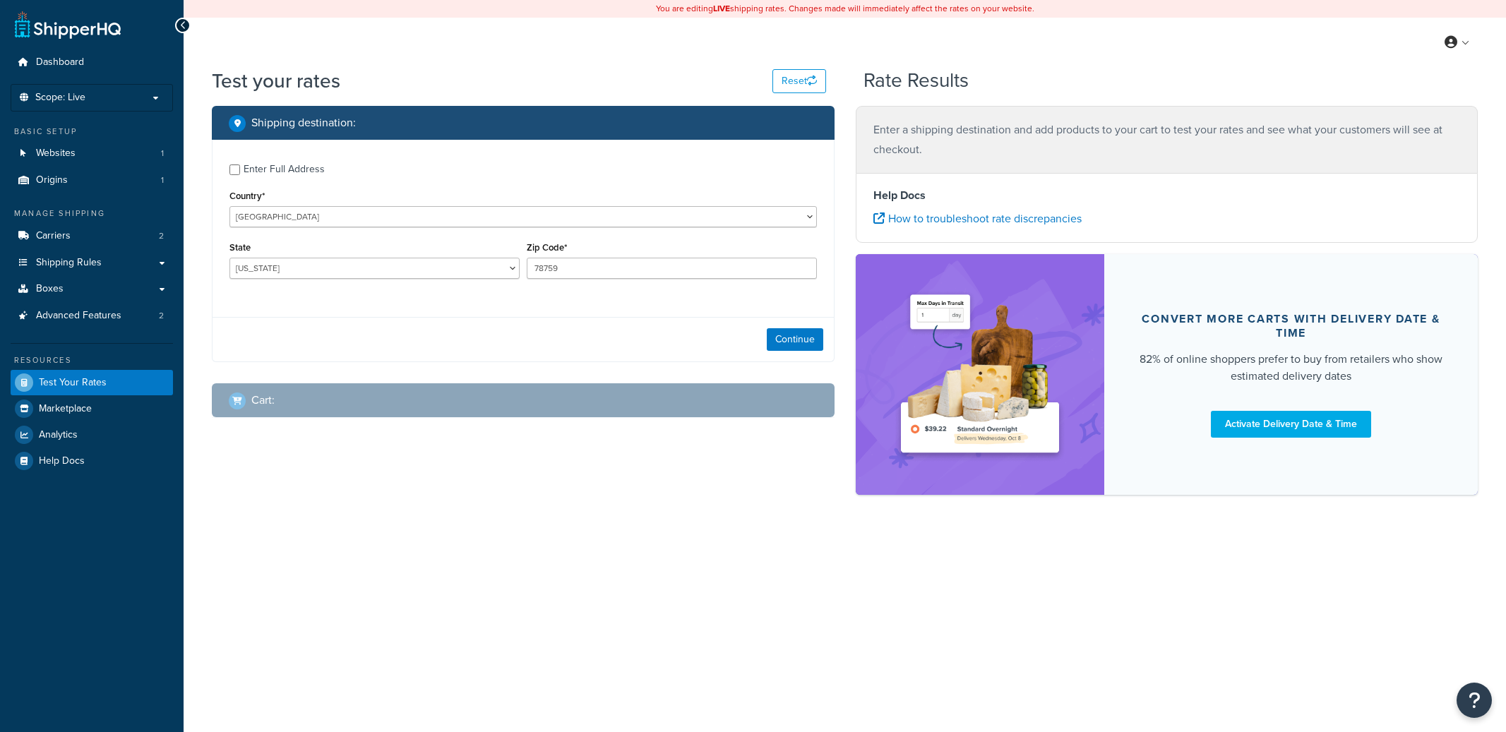
select select "[GEOGRAPHIC_DATA]"
checkbox input "true"
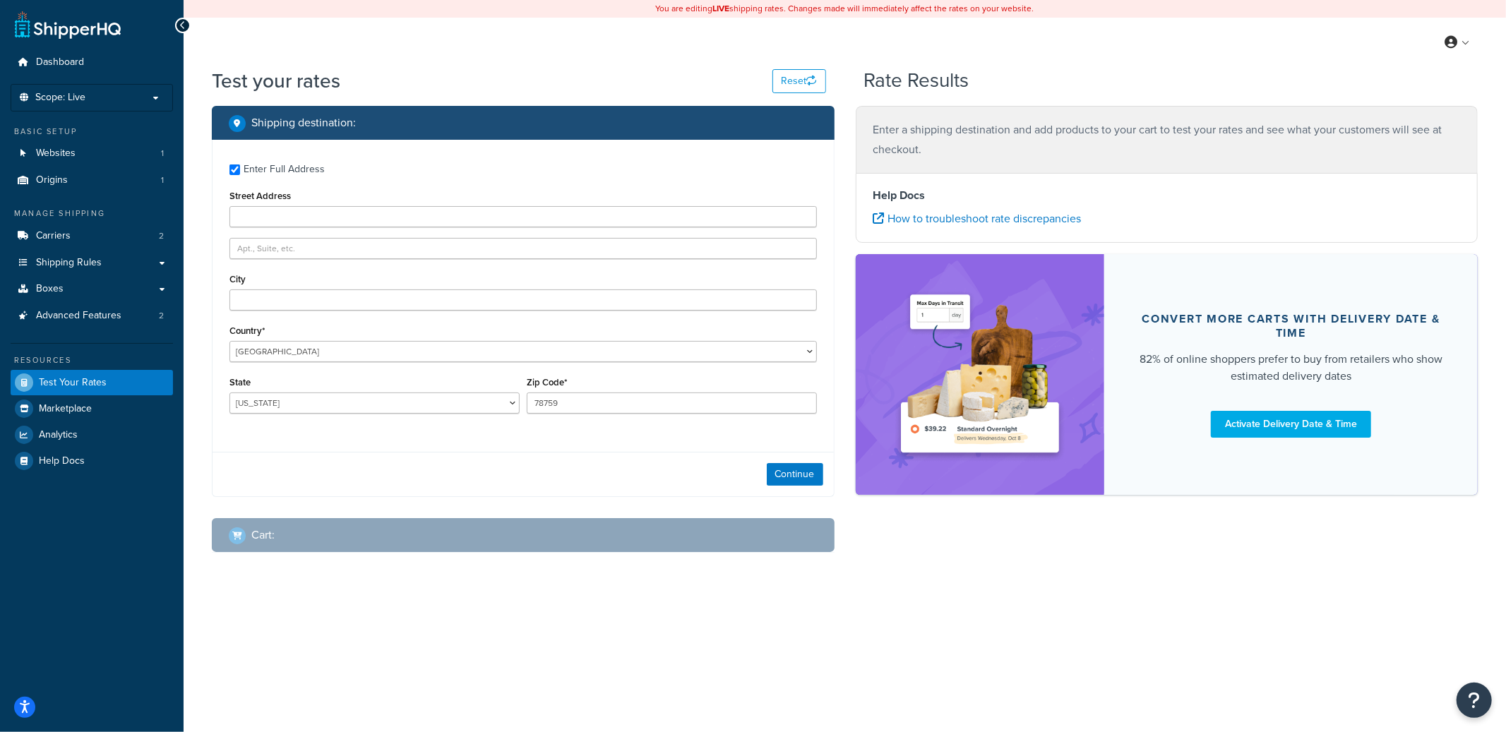
type input "Austin"
type input "78613"
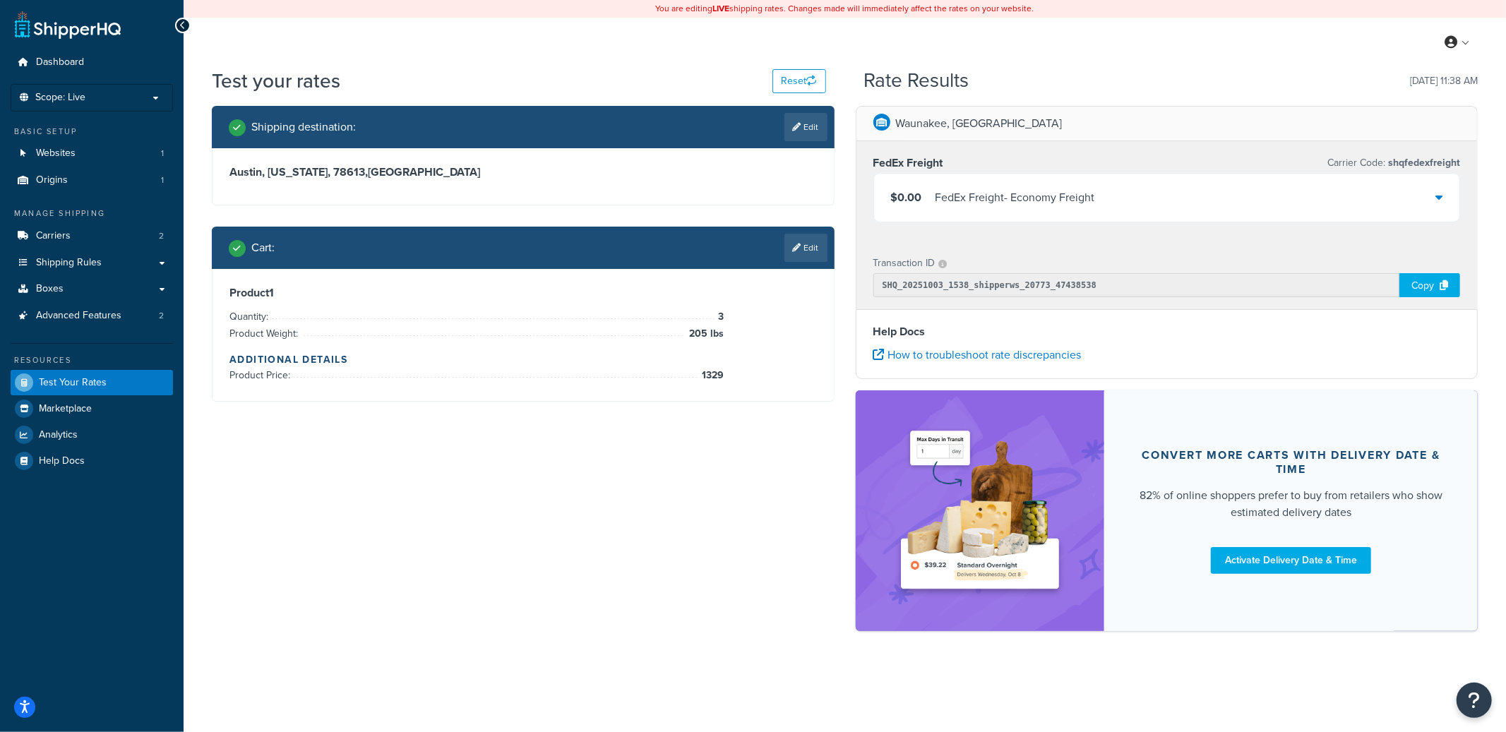
click at [1033, 197] on div "FedEx Freight - Economy Freight" at bounding box center [1015, 198] width 160 height 20
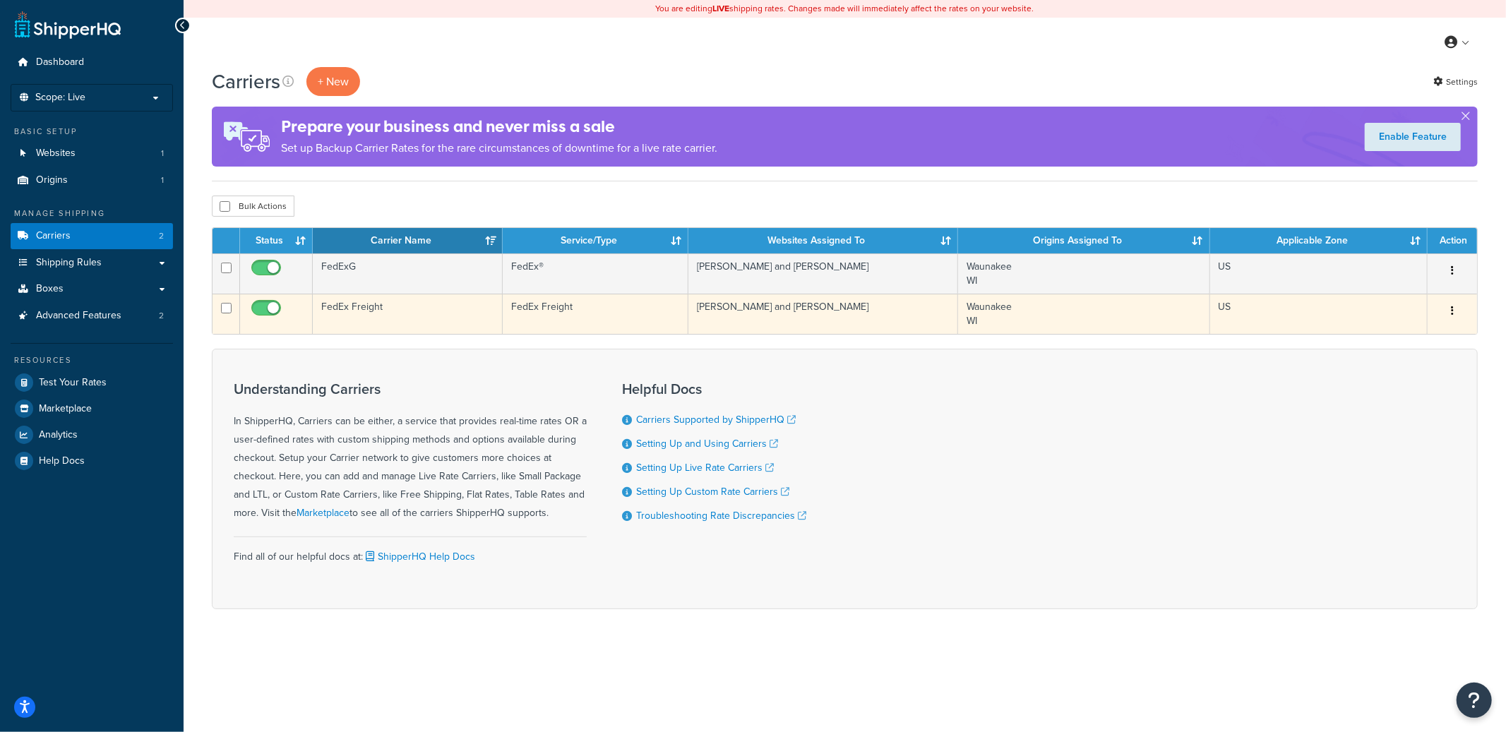
click at [474, 317] on td "FedEx Freight" at bounding box center [408, 314] width 190 height 40
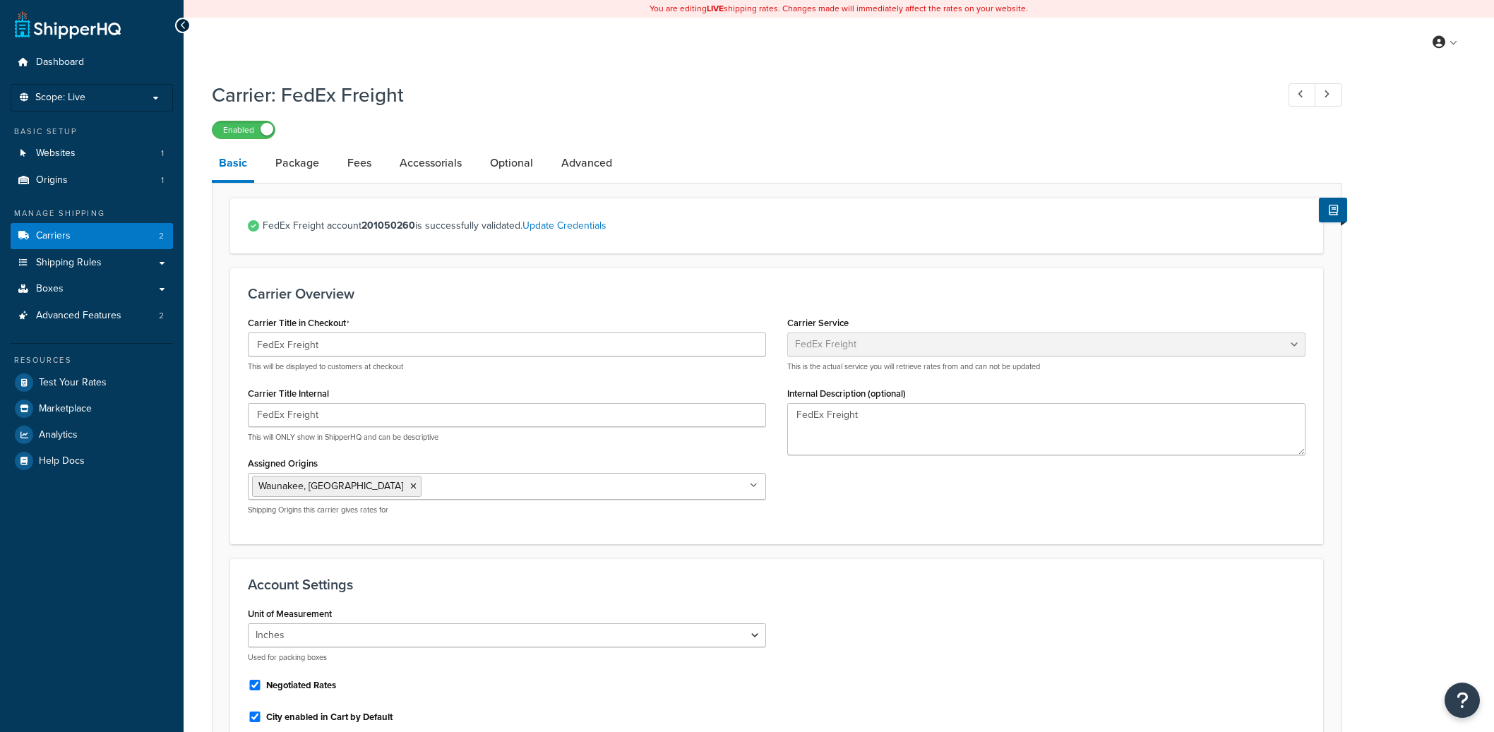
select select "fedExFreight"
click at [570, 162] on link "Advanced" at bounding box center [586, 163] width 65 height 34
select select "false"
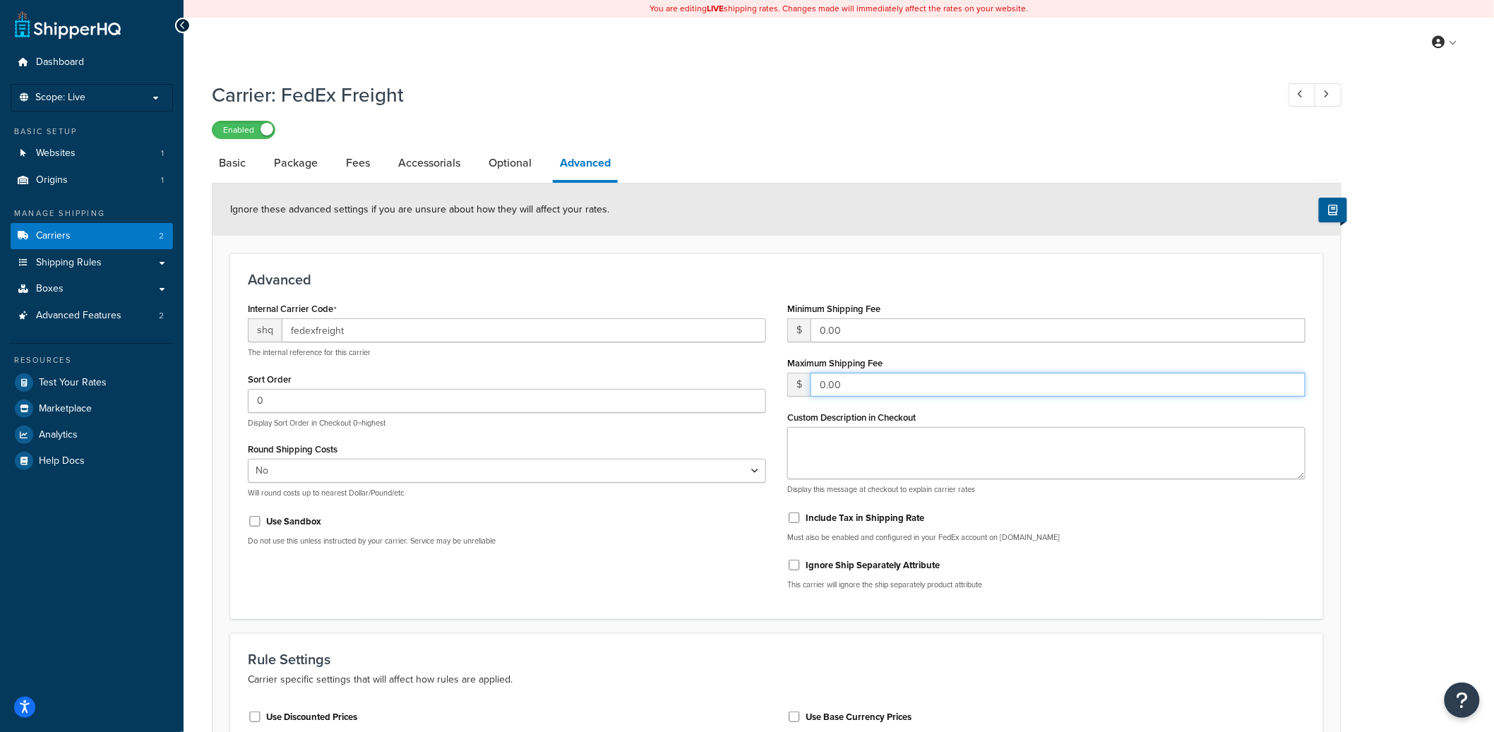
drag, startPoint x: 889, startPoint y: 393, endPoint x: 820, endPoint y: 390, distance: 69.2
click at [820, 390] on input "0.00" at bounding box center [1057, 385] width 495 height 24
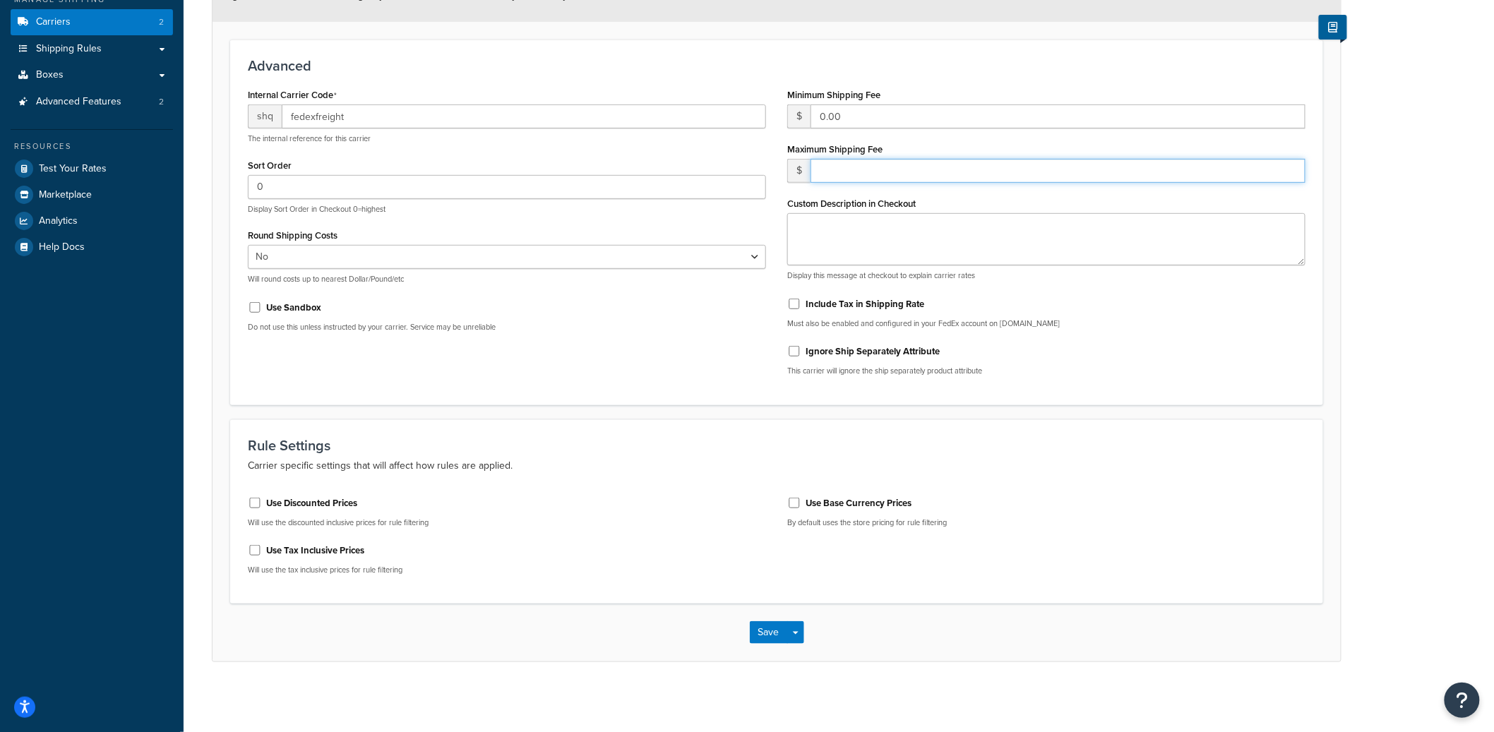
scroll to position [215, 0]
click at [801, 630] on button "Save Dropdown" at bounding box center [795, 632] width 17 height 23
click at [798, 646] on button "Save and Edit" at bounding box center [801, 658] width 103 height 30
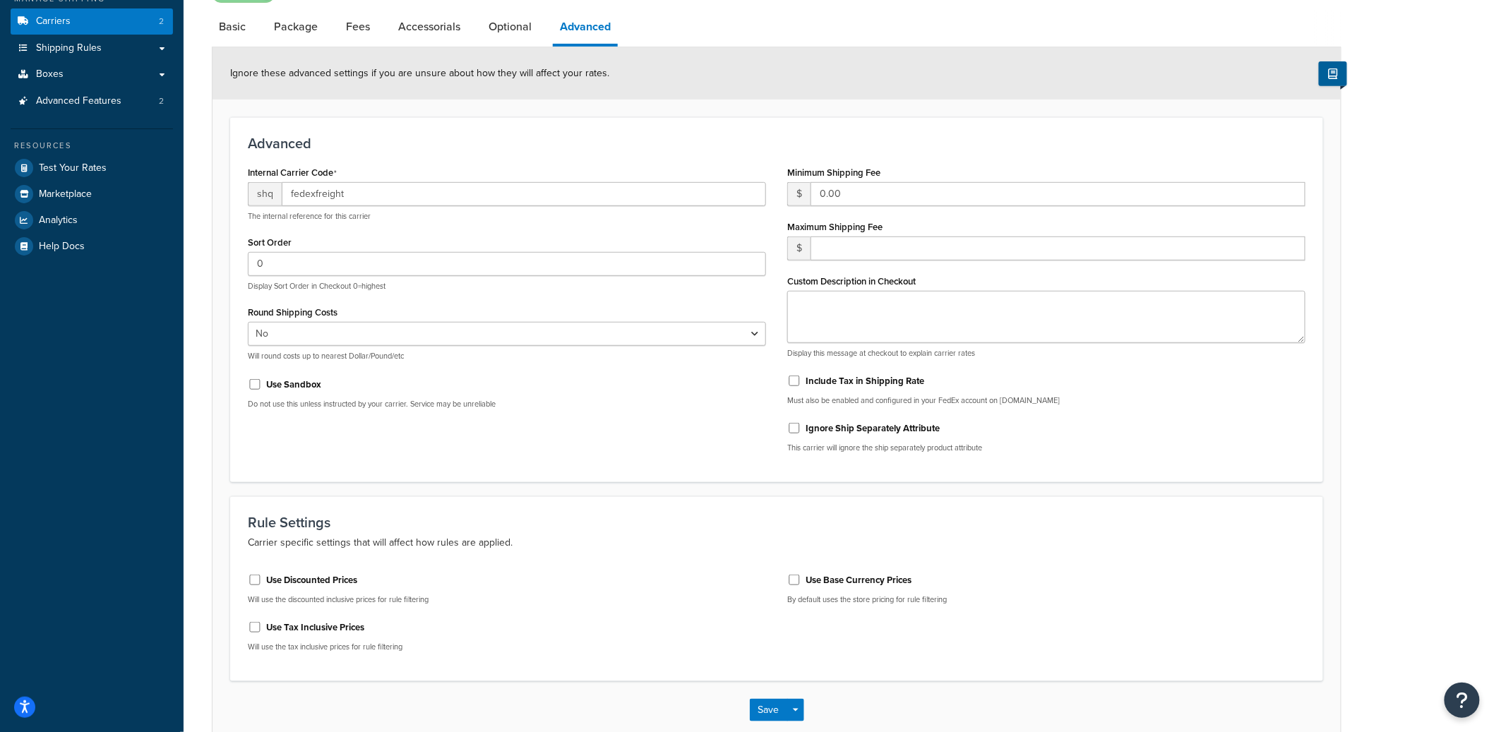
scroll to position [0, 0]
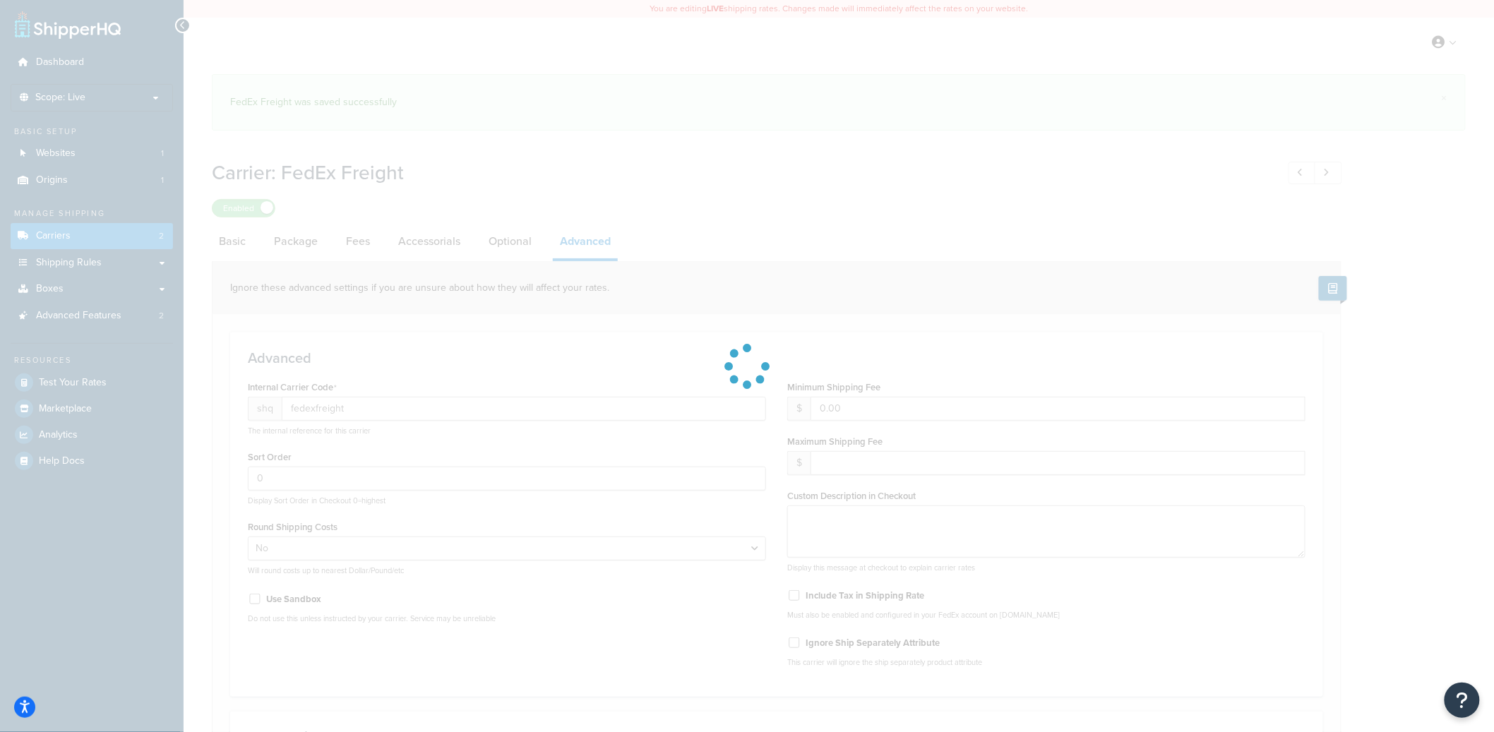
select select "false"
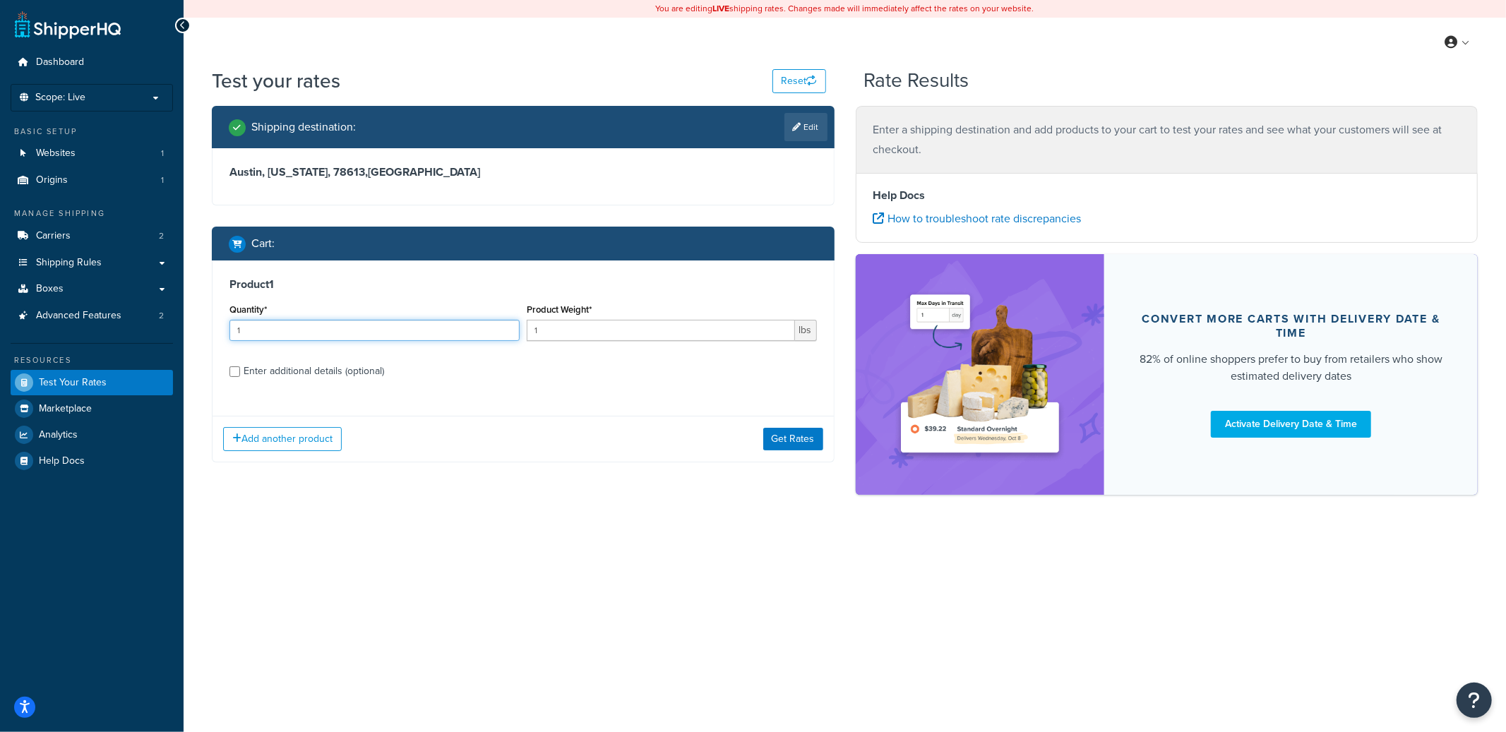
drag, startPoint x: 377, startPoint y: 330, endPoint x: 248, endPoint y: 318, distance: 129.7
click at [248, 318] on div "Quantity* 1" at bounding box center [374, 320] width 290 height 41
type input "2"
type input "203"
click at [814, 448] on button "Get Rates" at bounding box center [793, 439] width 60 height 23
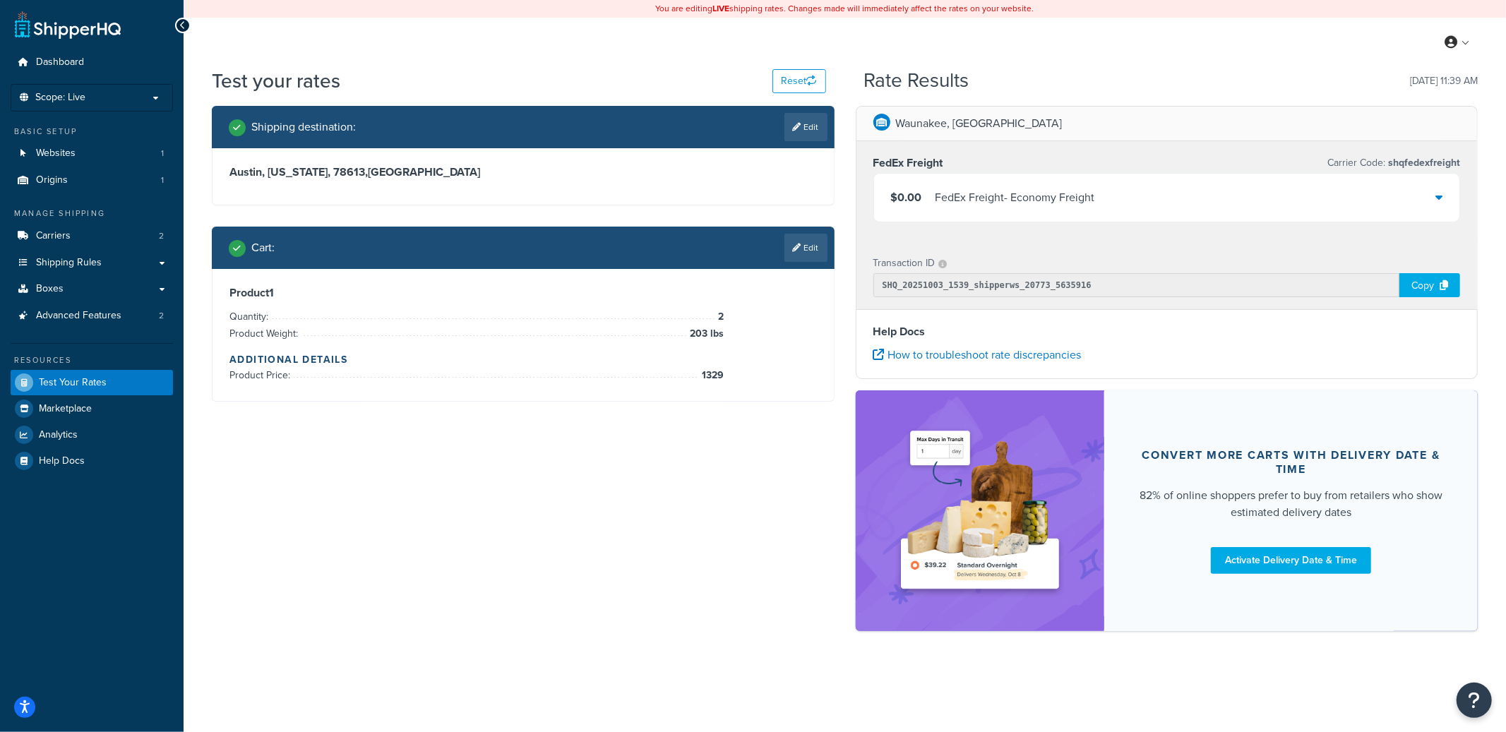
click at [1211, 196] on div "$0.00 FedEx Freight - Economy Freight" at bounding box center [1167, 198] width 586 height 48
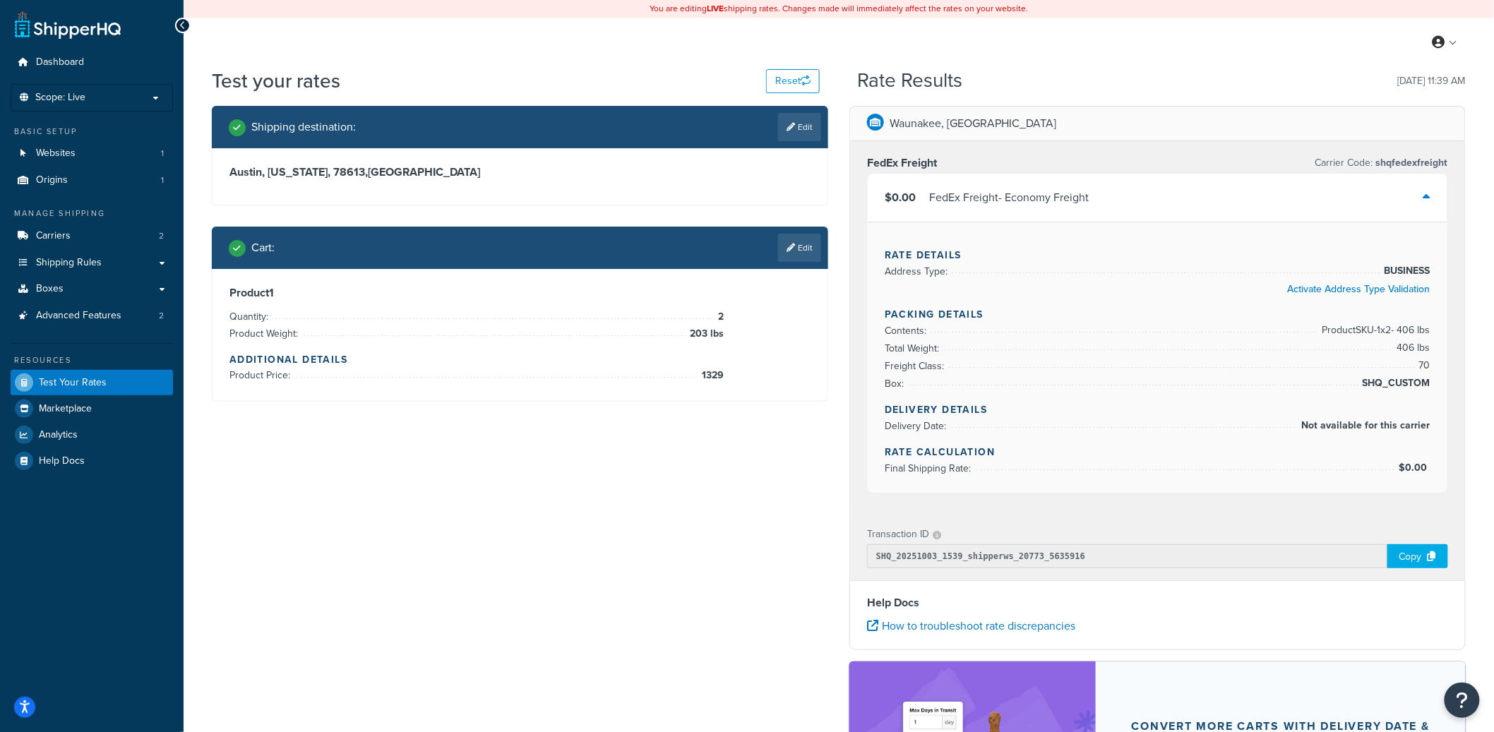
click at [1422, 169] on span "shqfedexfreight" at bounding box center [1410, 162] width 75 height 15
copy span "shqfedexfreight"
click at [794, 258] on link "Edit" at bounding box center [799, 248] width 43 height 28
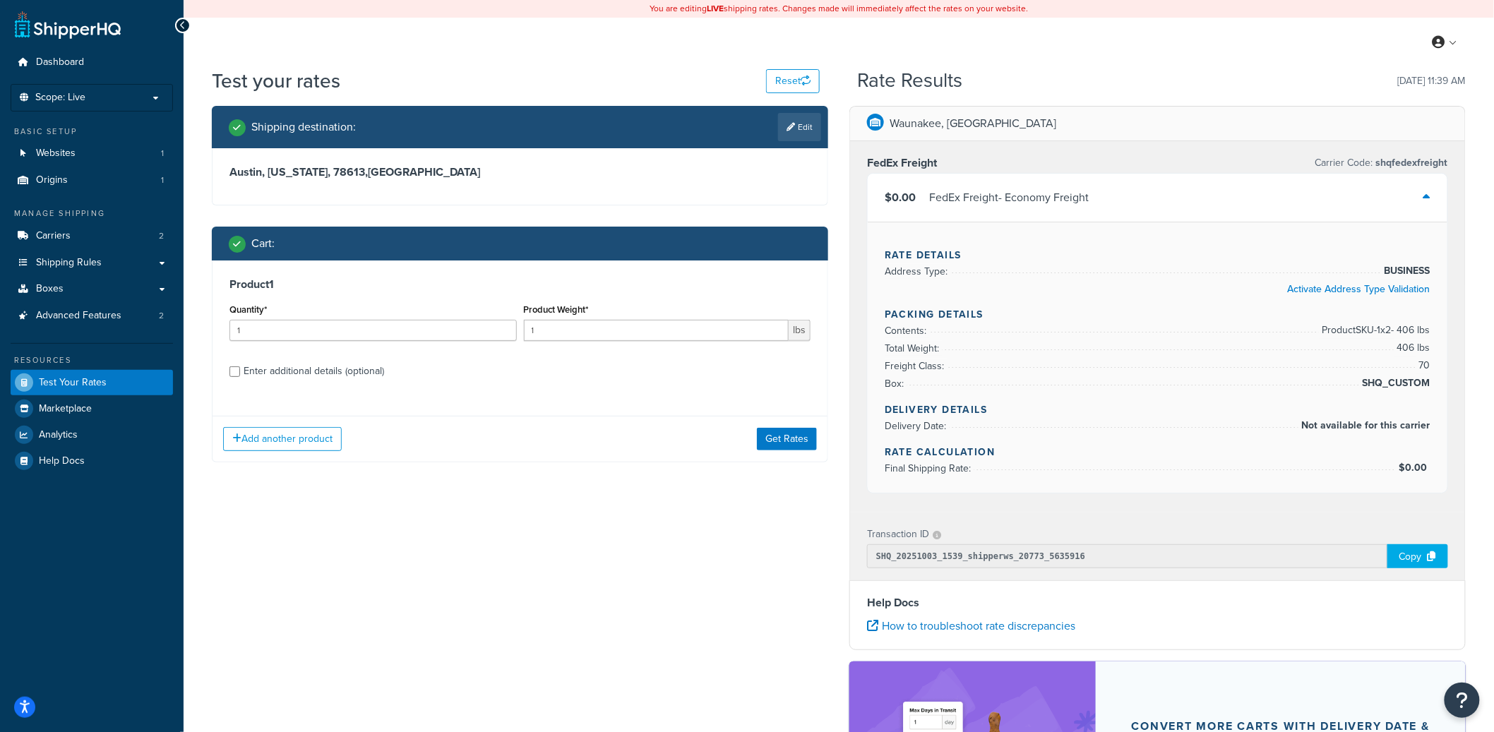
click at [309, 379] on div "Enter additional details (optional)" at bounding box center [314, 371] width 140 height 20
click at [240, 377] on input "Enter additional details (optional)" at bounding box center [234, 371] width 11 height 11
checkbox input "true"
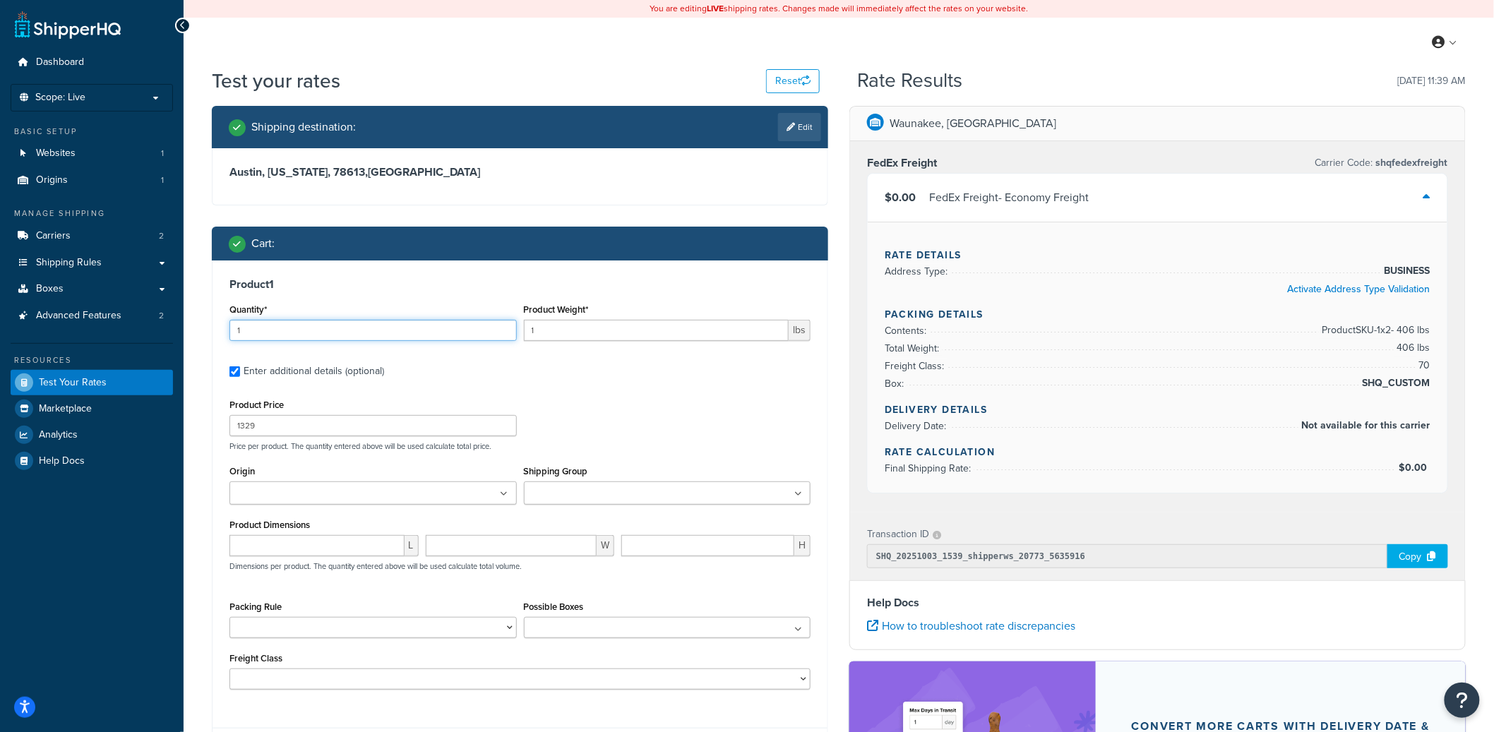
drag, startPoint x: 317, startPoint y: 334, endPoint x: 230, endPoint y: 327, distance: 87.1
click at [230, 327] on input "1" at bounding box center [372, 330] width 287 height 21
type input "3"
type input "203"
click at [353, 551] on input "number" at bounding box center [316, 545] width 175 height 21
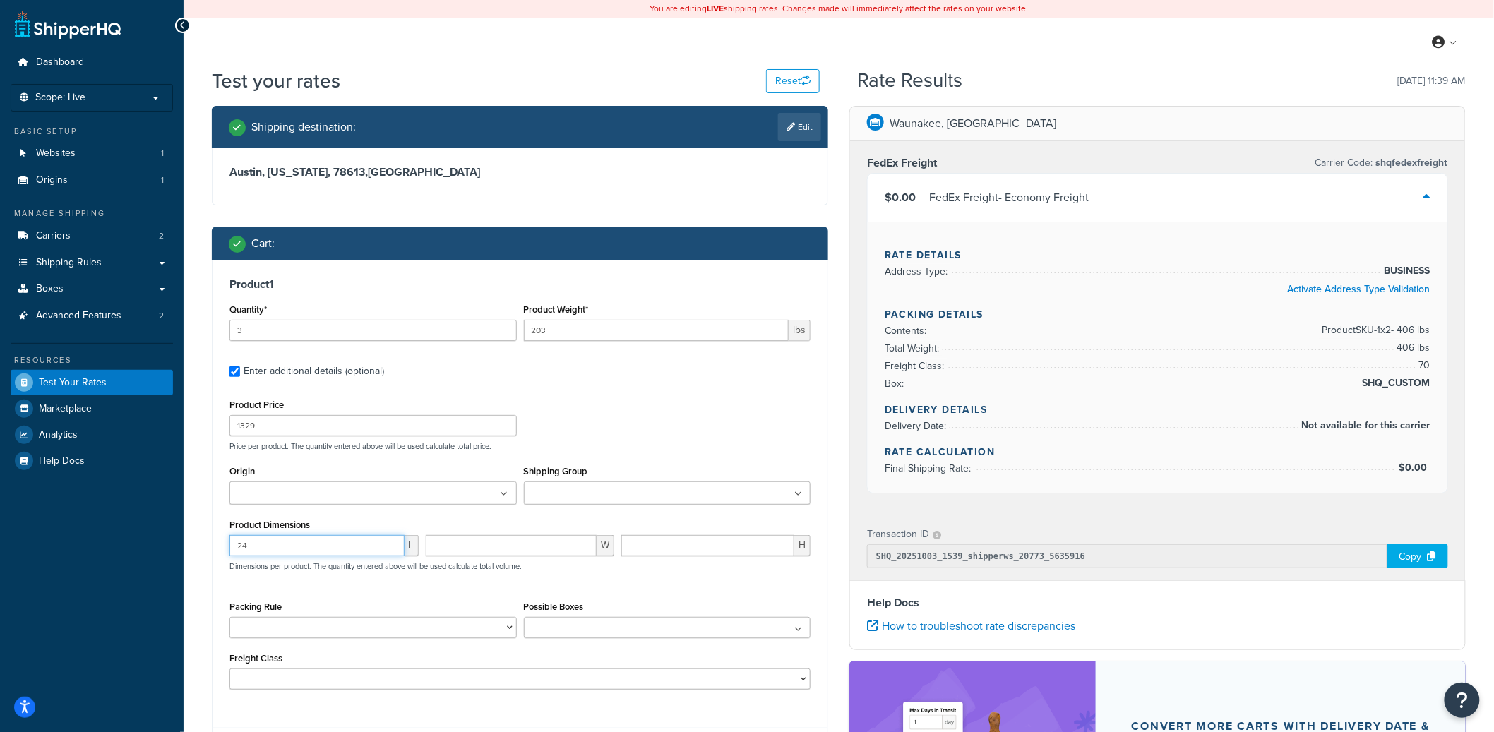
type input "24"
type input "40"
click at [750, 427] on div "Product Price 1329 Price per product. The quantity entered above will be used c…" at bounding box center [520, 423] width 588 height 56
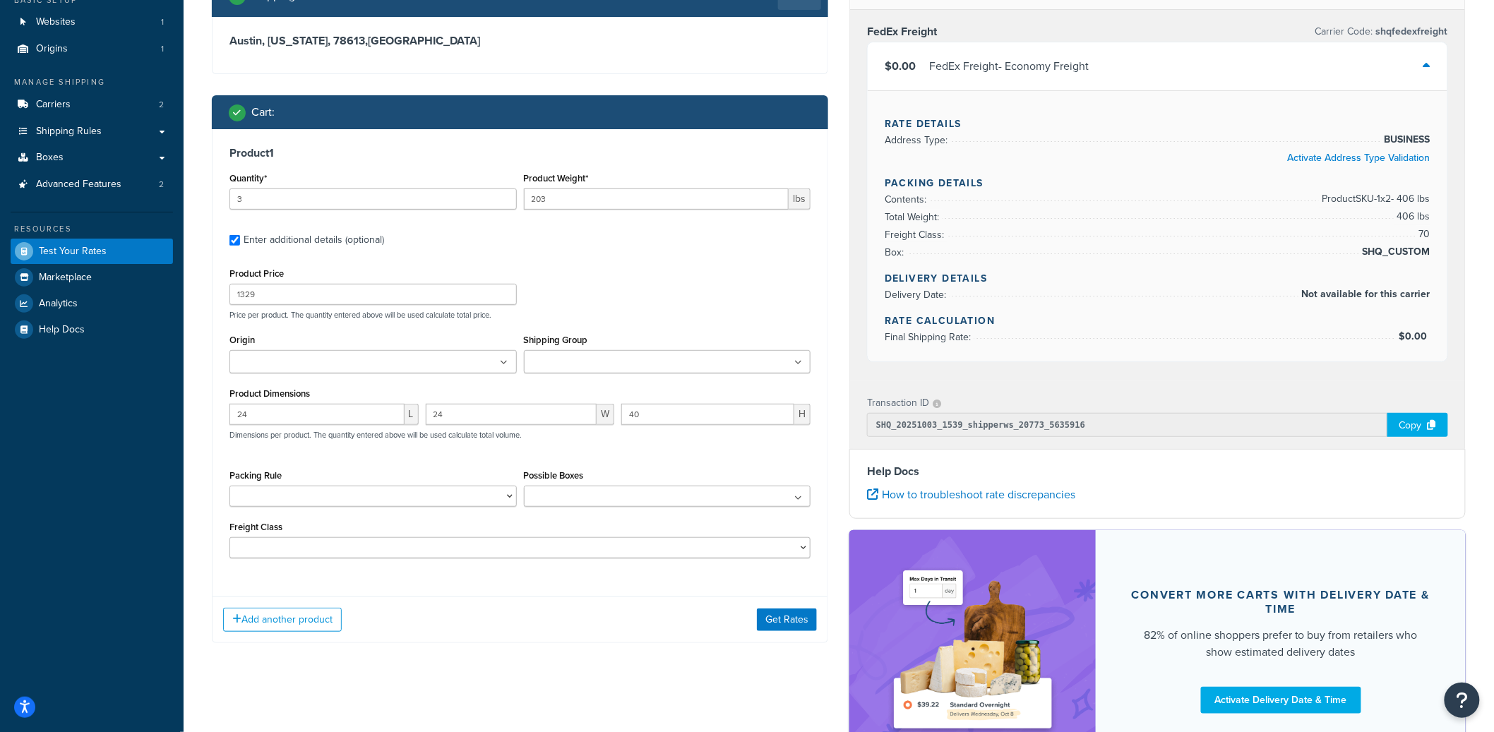
scroll to position [256, 0]
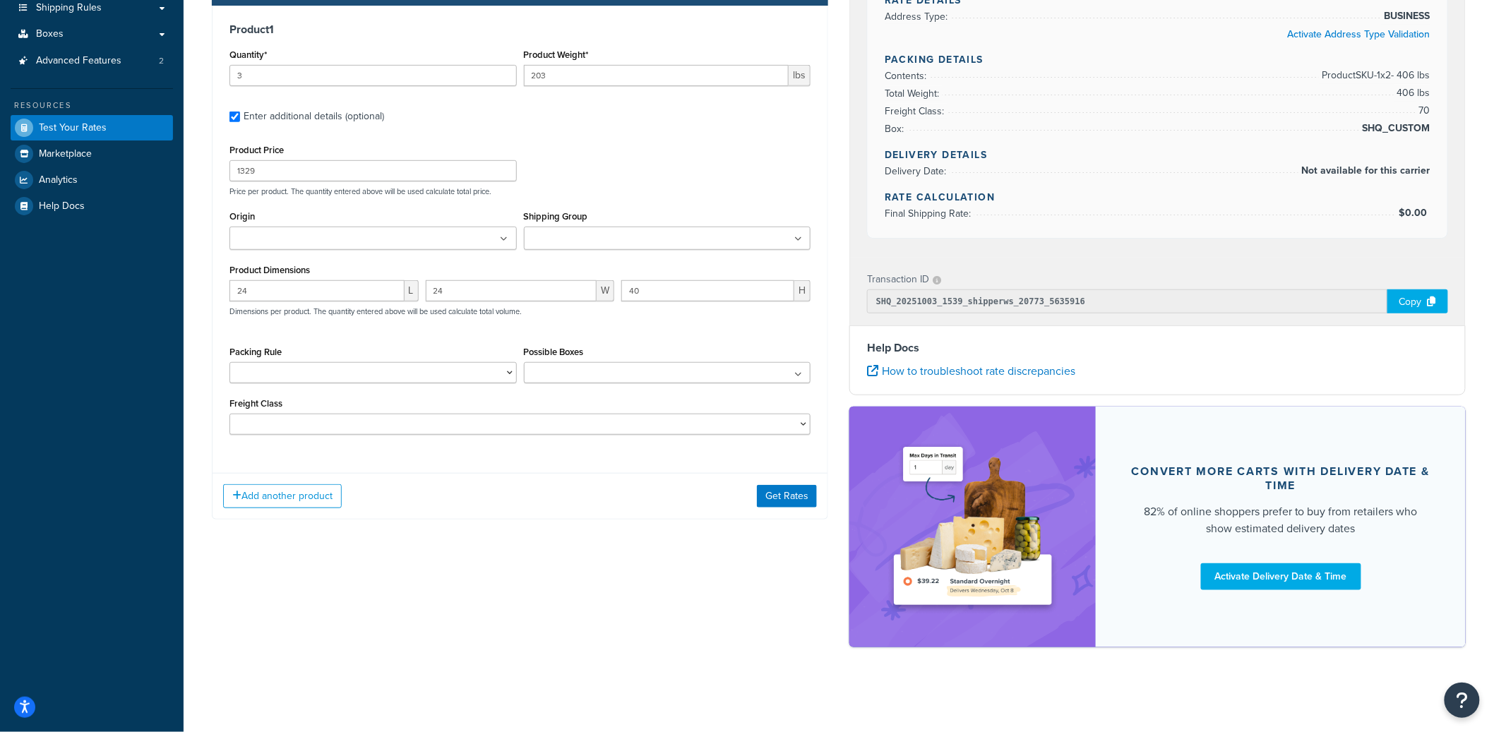
click at [784, 481] on div "Add another product Get Rates" at bounding box center [519, 496] width 615 height 46
click at [787, 486] on button "Get Rates" at bounding box center [787, 496] width 60 height 23
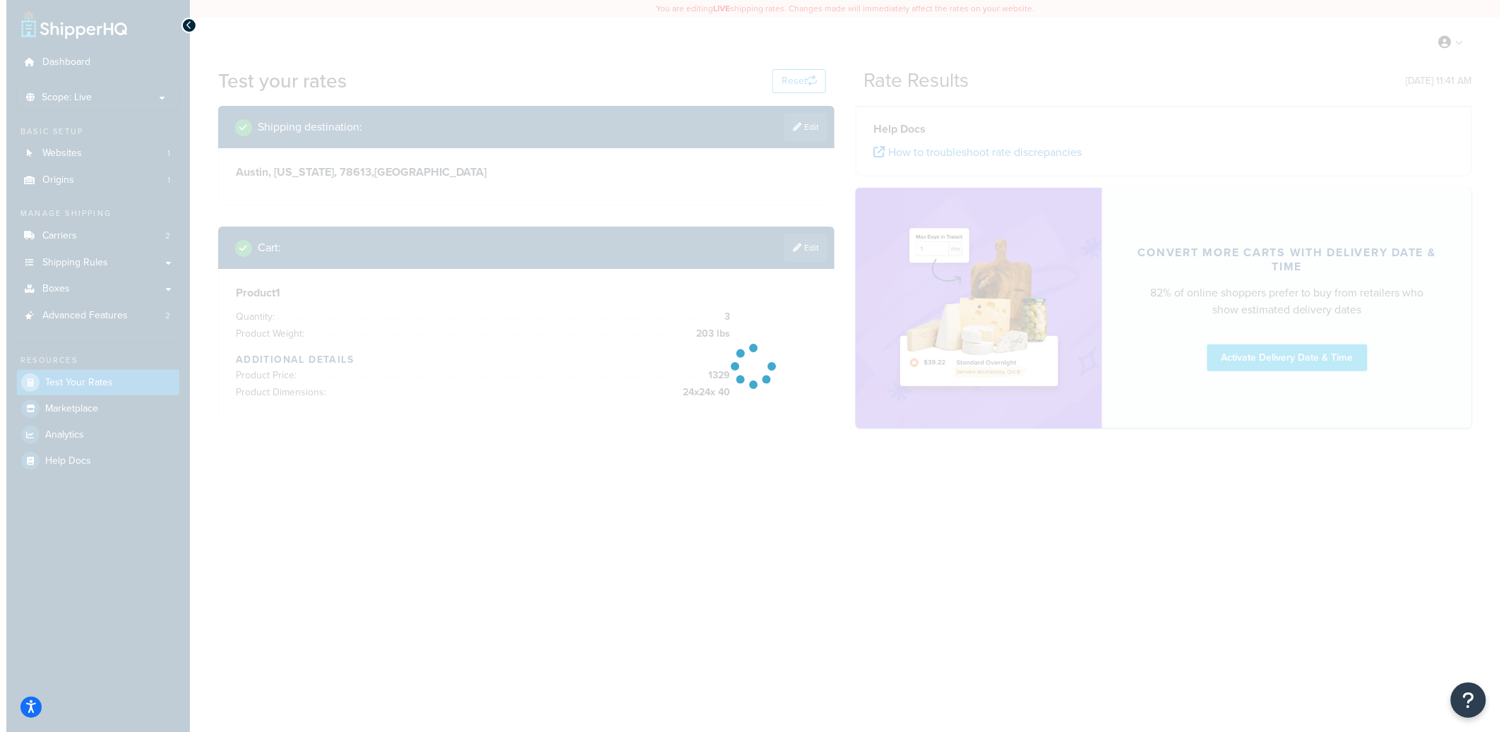
scroll to position [0, 0]
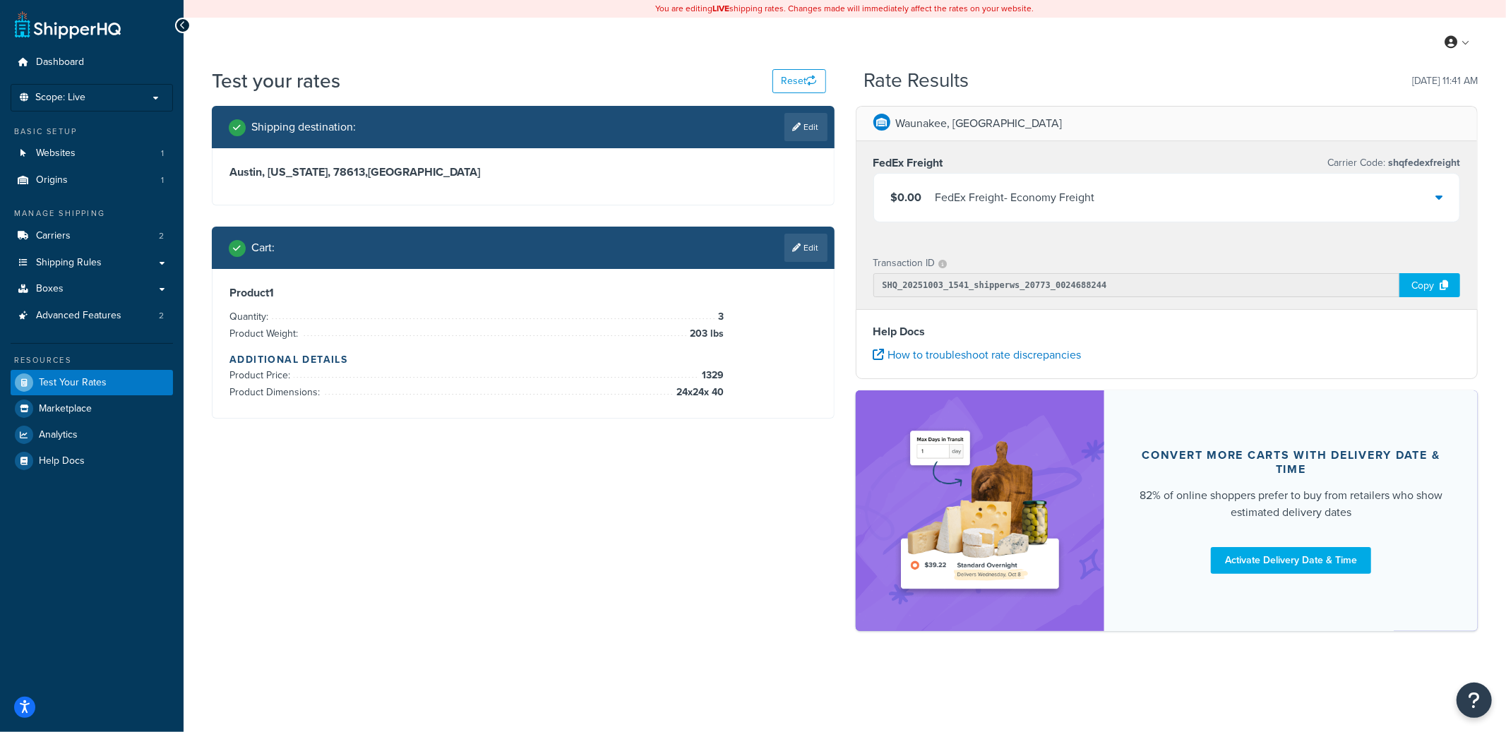
click at [1147, 205] on div "$0.00 FedEx Freight - Economy Freight" at bounding box center [1167, 198] width 586 height 48
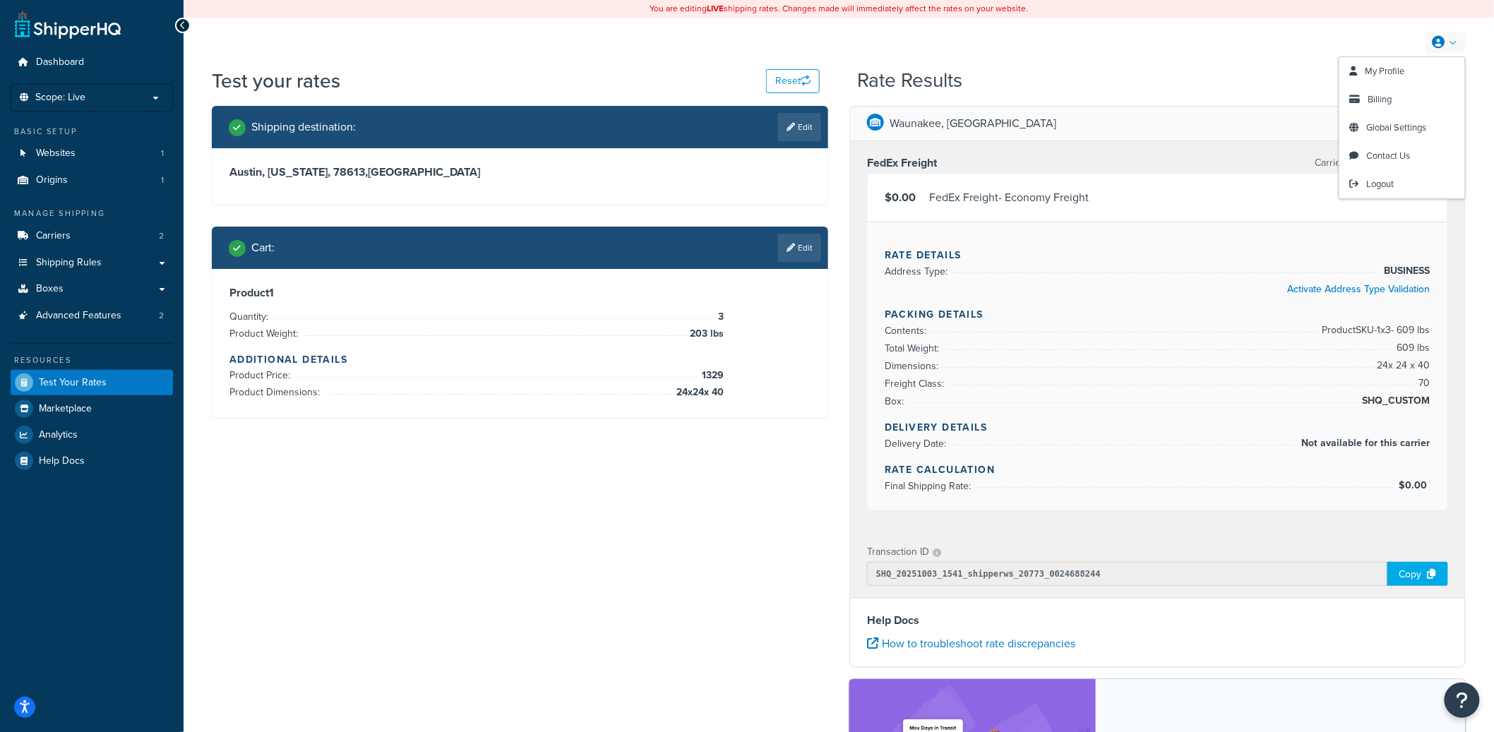
click at [1454, 41] on link at bounding box center [1445, 42] width 40 height 21
select select "TX"
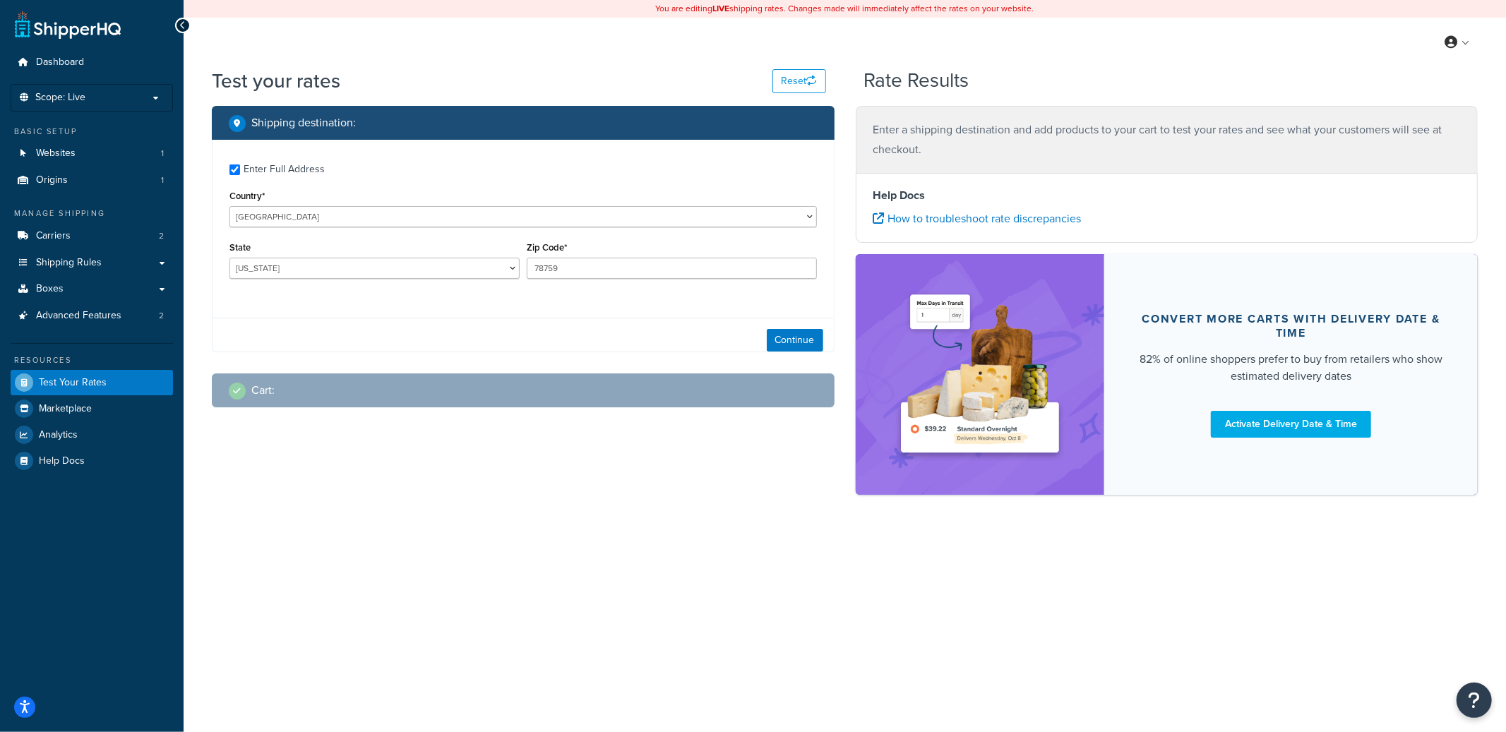
checkbox input "true"
type input "78613"
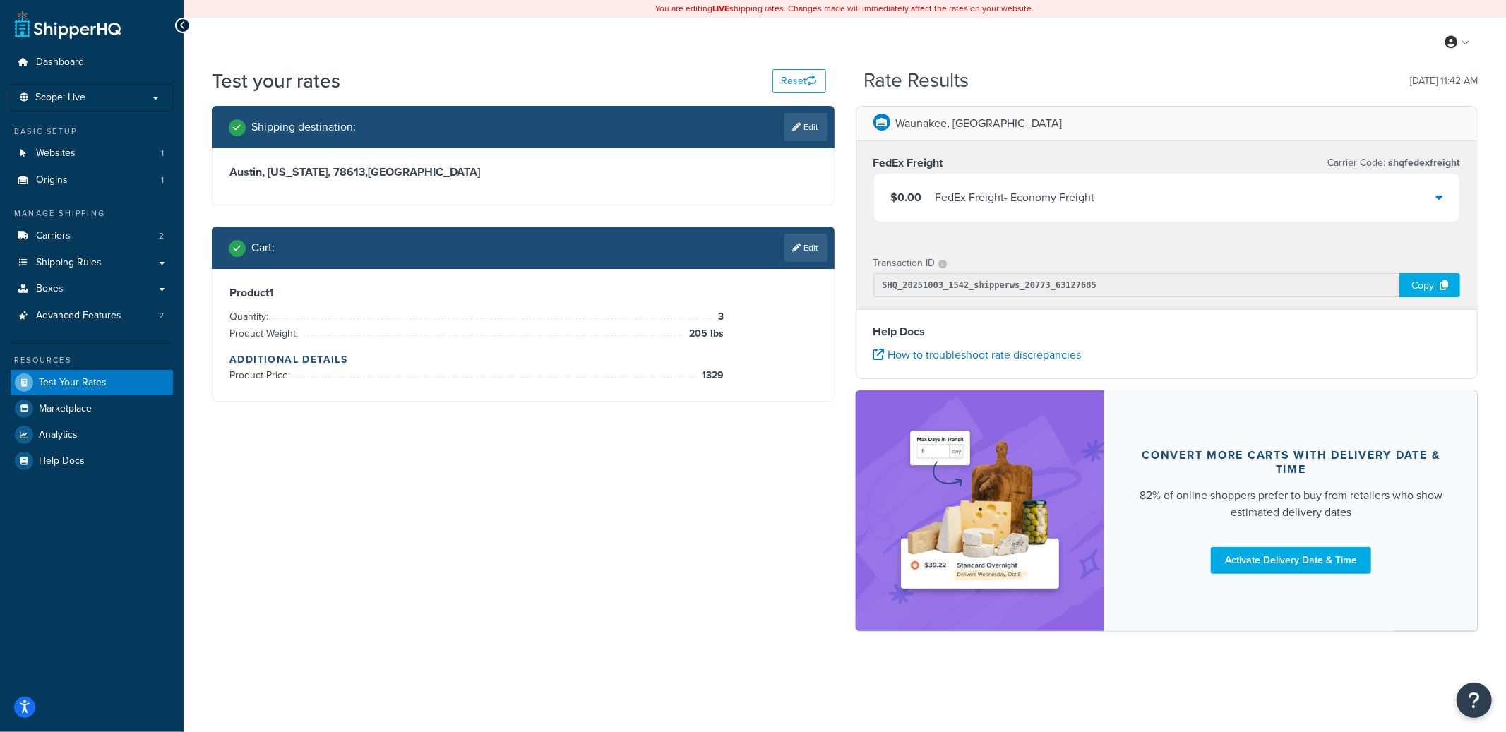
click at [1425, 291] on div "Copy" at bounding box center [1429, 285] width 61 height 24
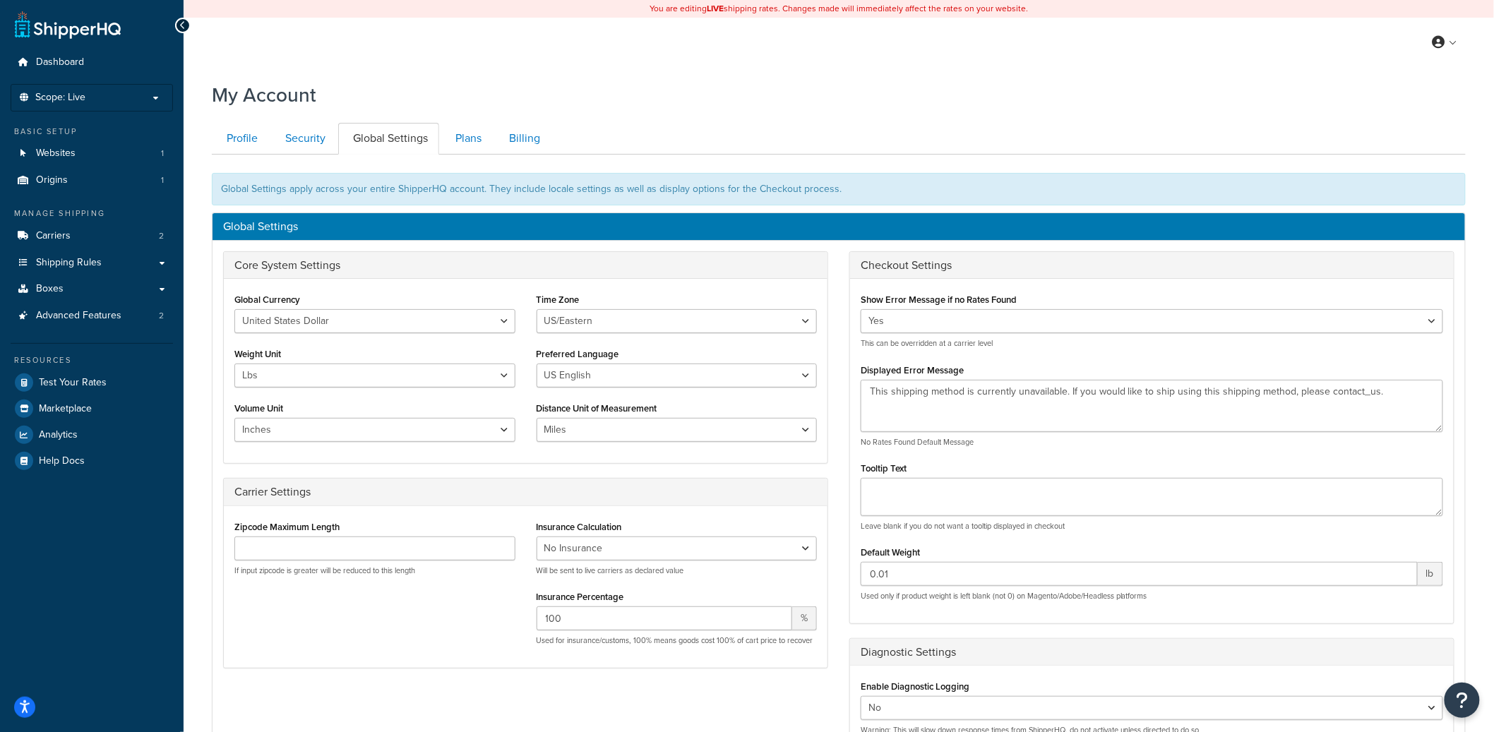
click at [921, 722] on div "Yes No Warning: This will slow down response times from ShipperHQ, do not activ…" at bounding box center [1152, 716] width 582 height 40
click at [922, 706] on select "Yes No" at bounding box center [1152, 708] width 582 height 24
select select "true"
click at [861, 697] on select "Yes No" at bounding box center [1152, 708] width 582 height 24
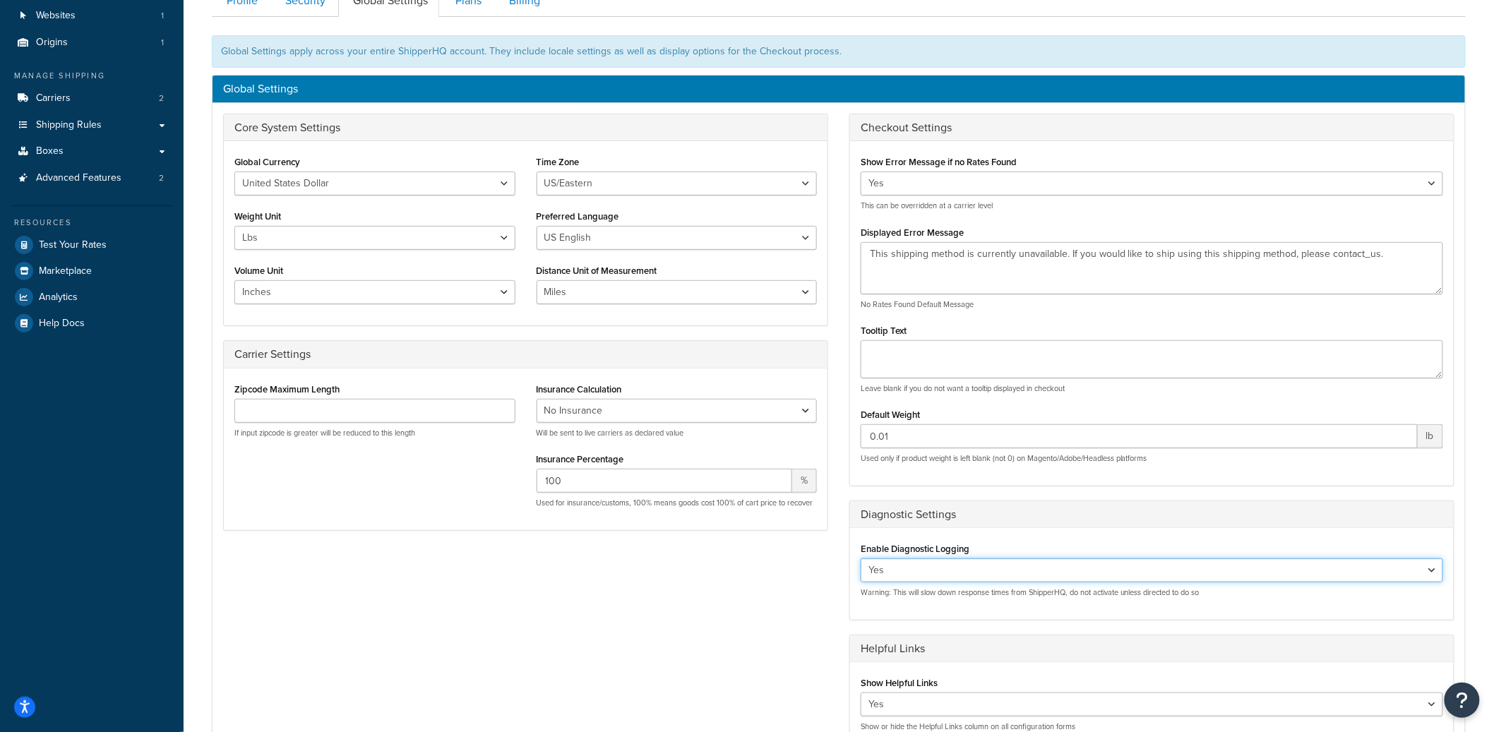
scroll to position [385, 0]
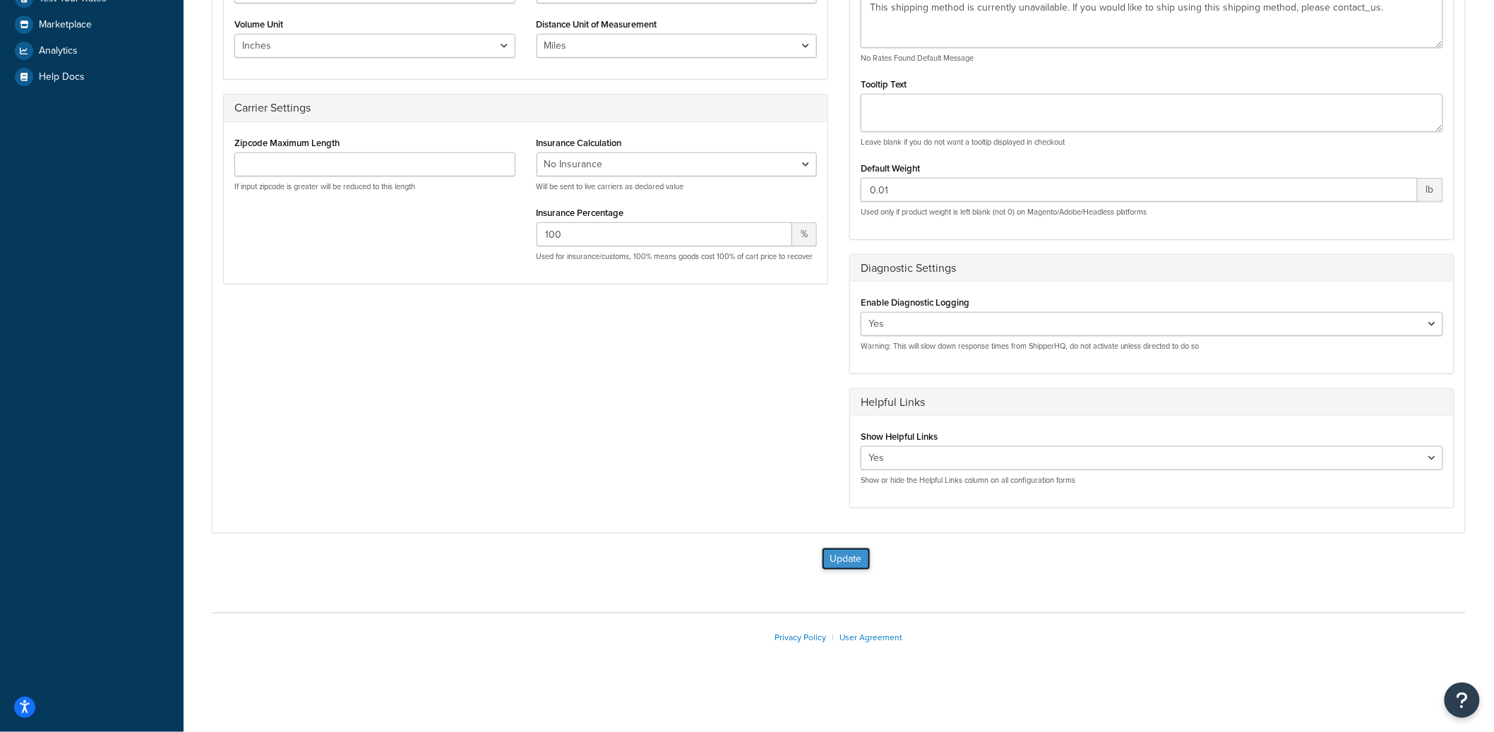
click at [848, 557] on button "Update" at bounding box center [846, 559] width 49 height 23
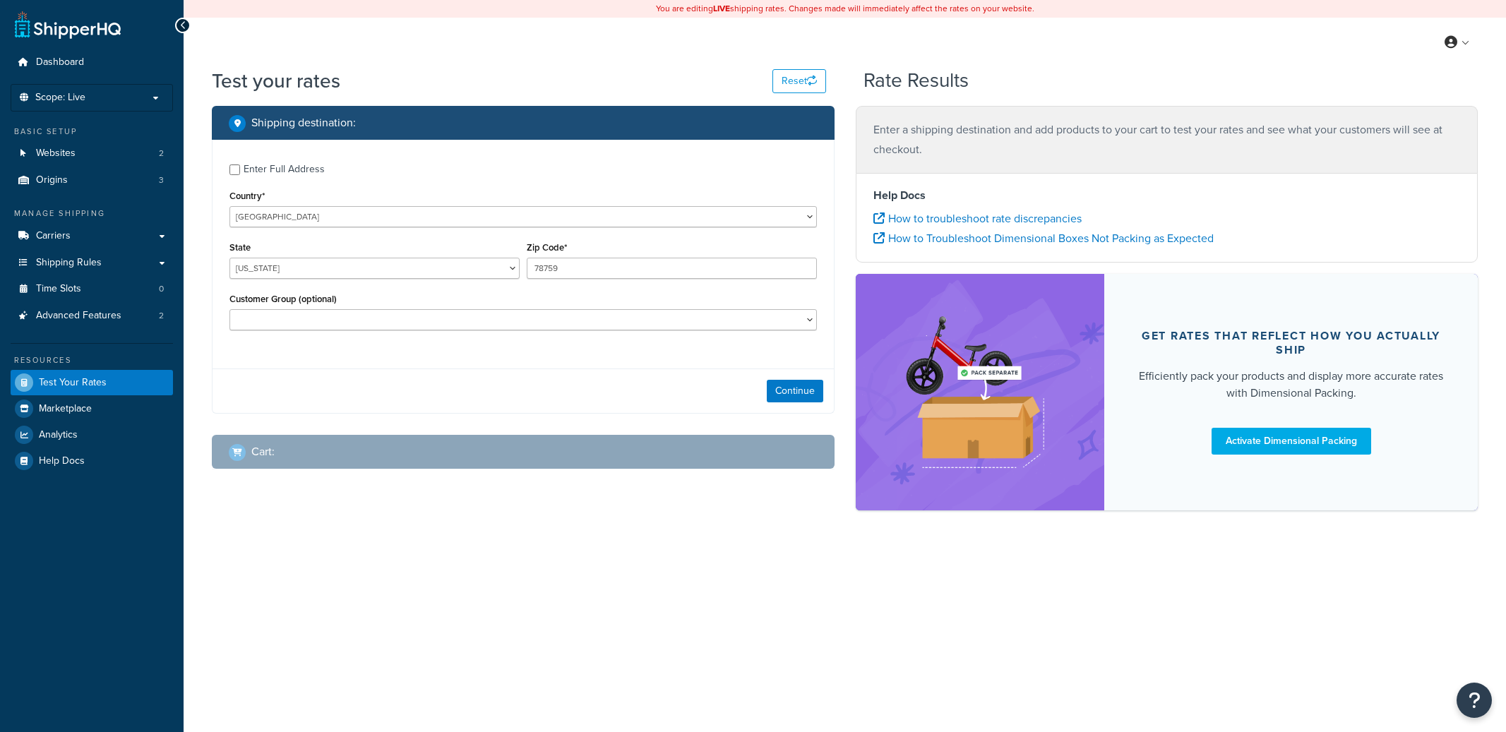
select select "[GEOGRAPHIC_DATA]"
